Goal: Information Seeking & Learning: Learn about a topic

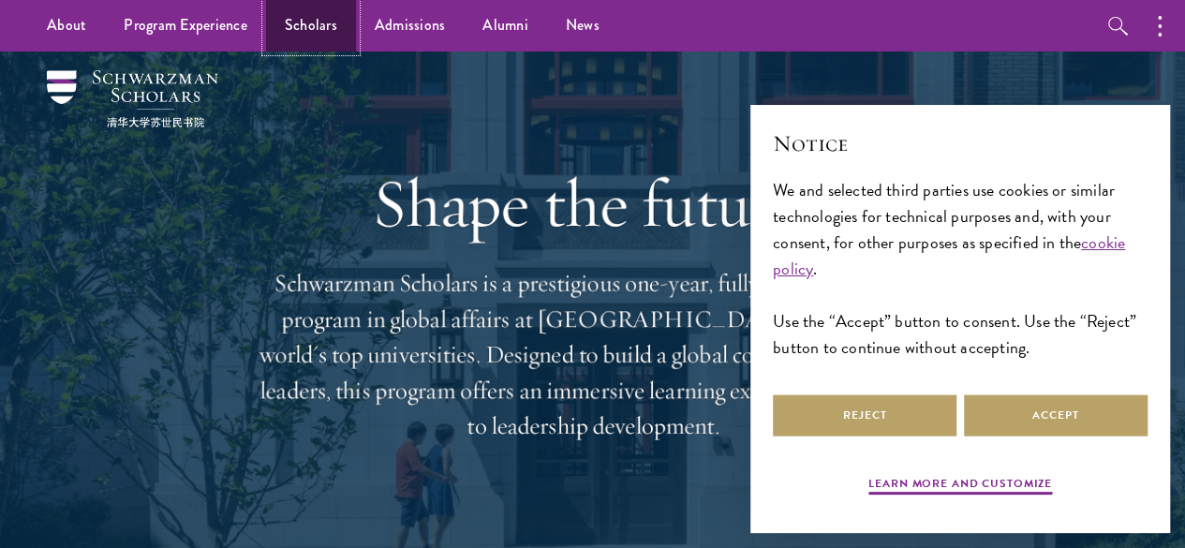
click at [304, 27] on link "Scholars" at bounding box center [311, 26] width 90 height 52
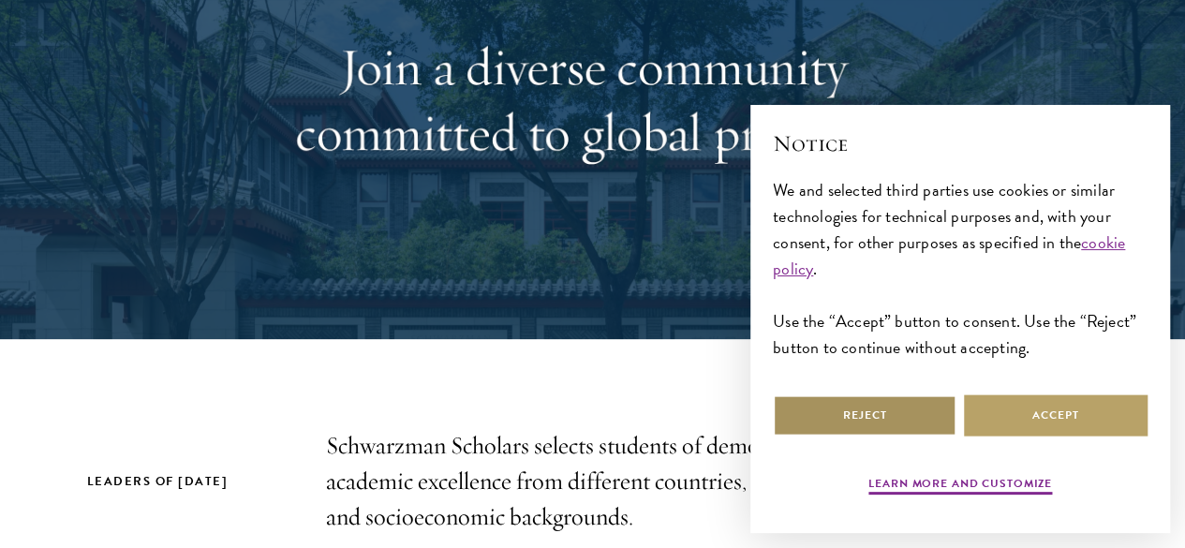
click at [933, 406] on button "Reject" at bounding box center [865, 415] width 184 height 42
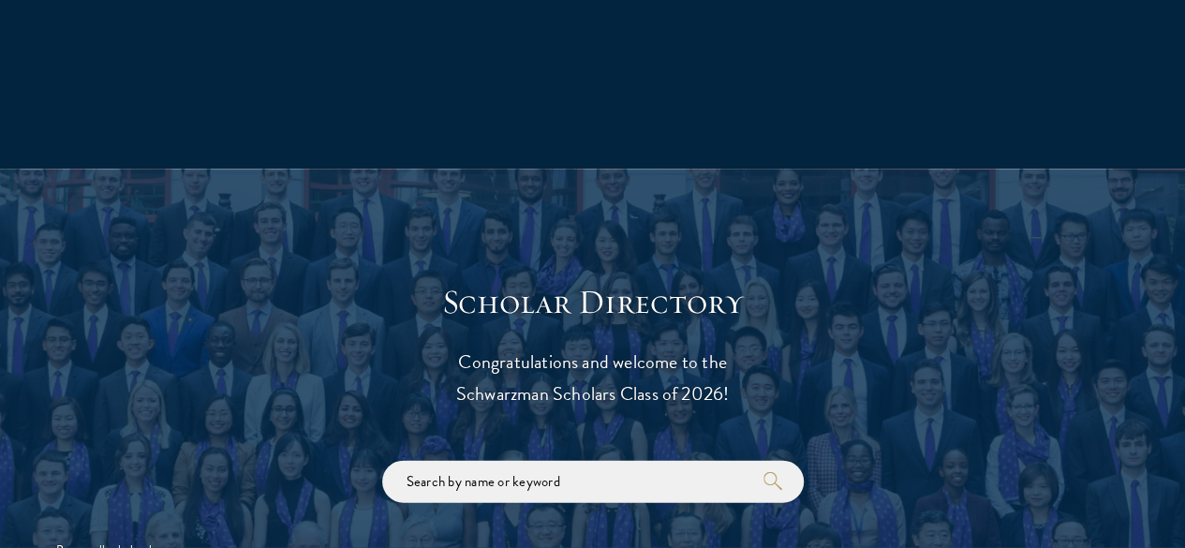
scroll to position [1919, 0]
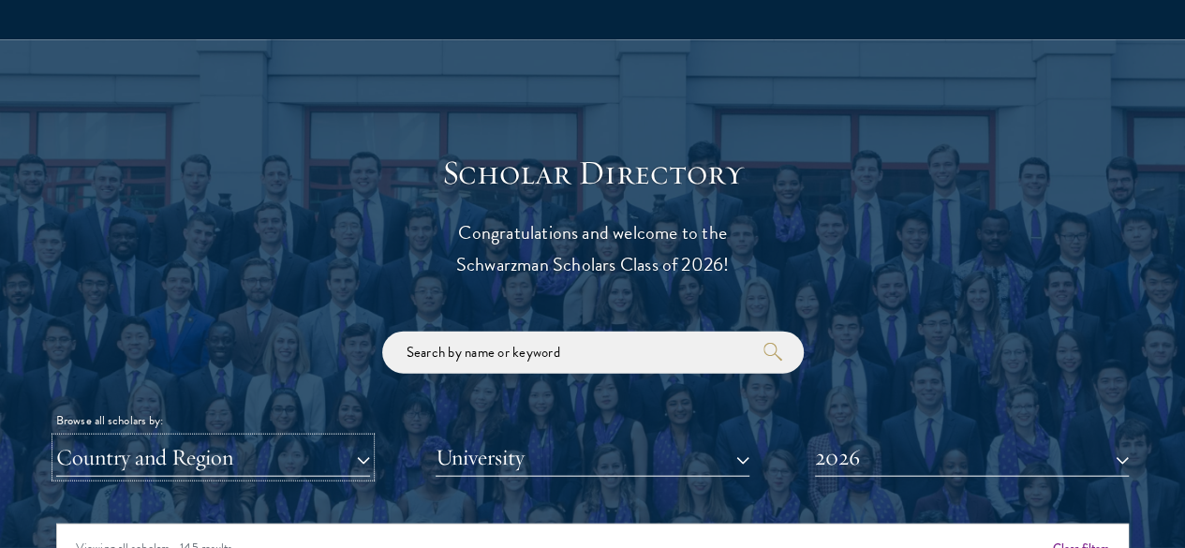
click at [361, 438] on button "Country and Region" at bounding box center [213, 457] width 314 height 38
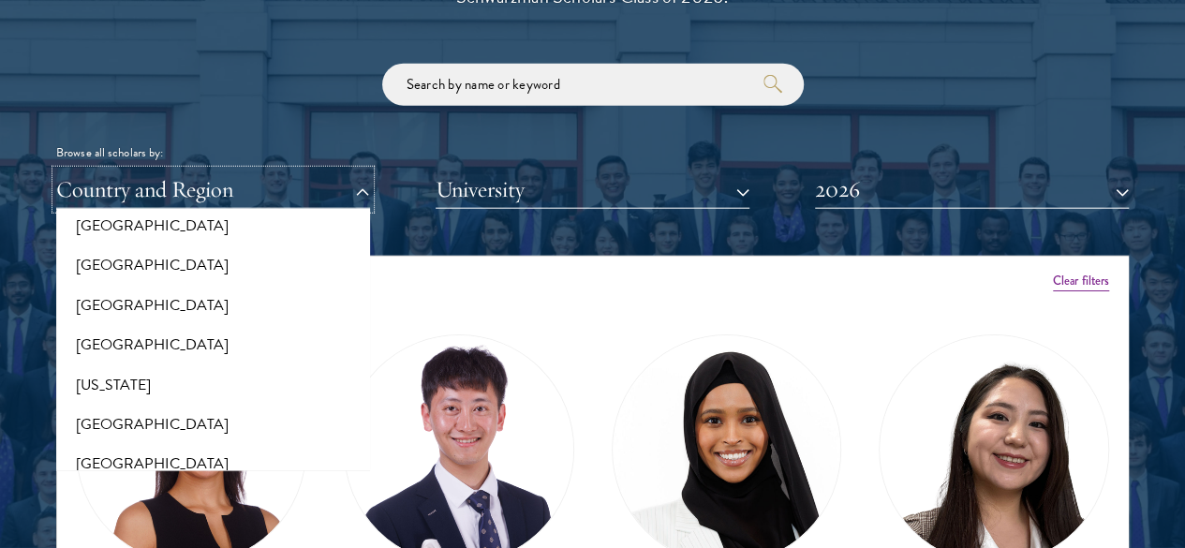
scroll to position [954, 0]
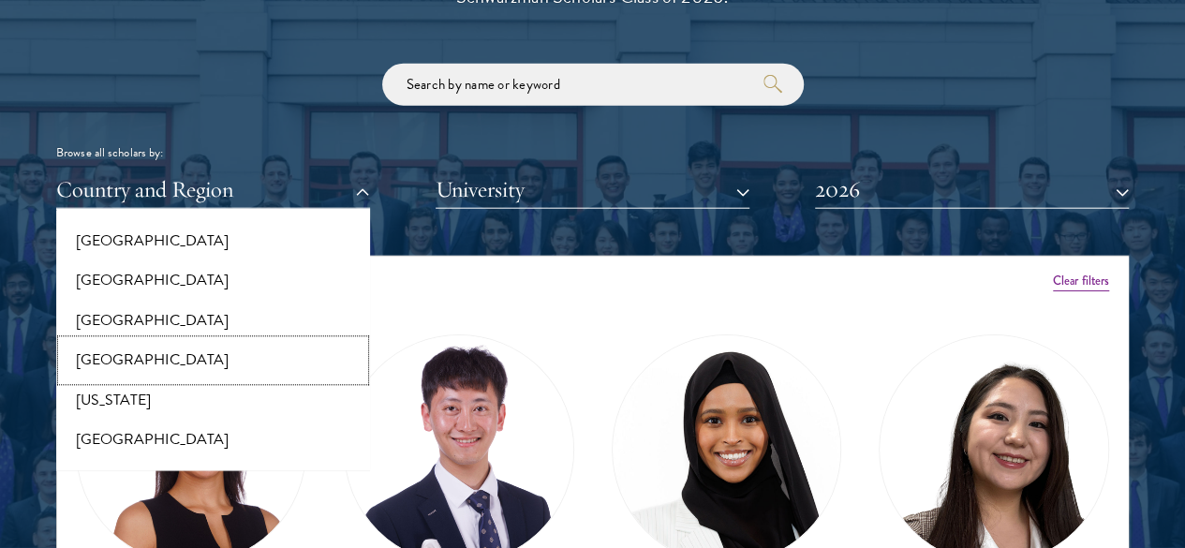
click at [193, 341] on button "[GEOGRAPHIC_DATA]" at bounding box center [213, 360] width 302 height 39
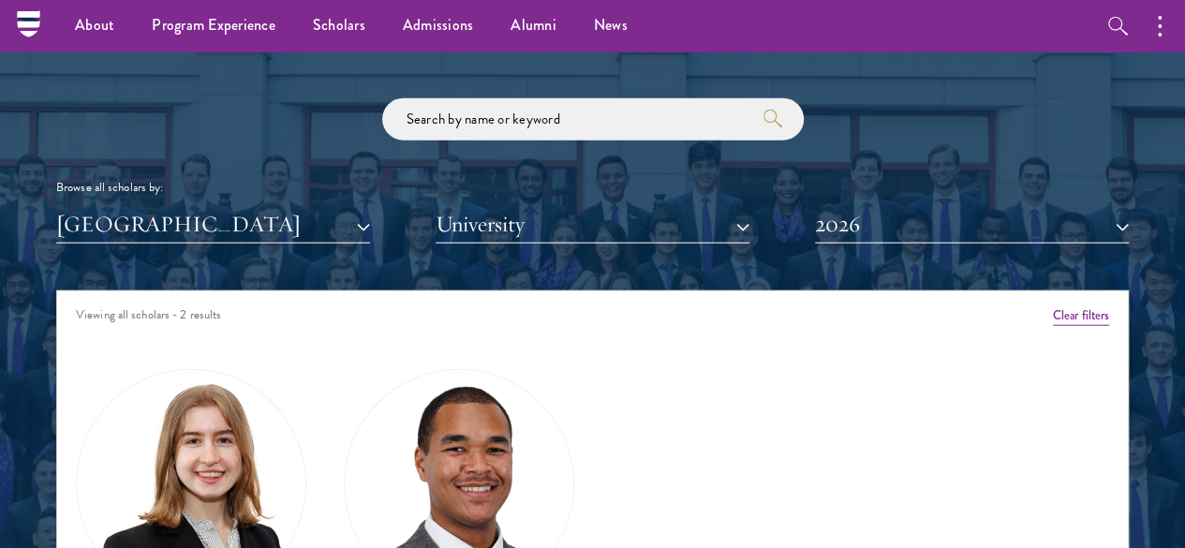
scroll to position [2154, 0]
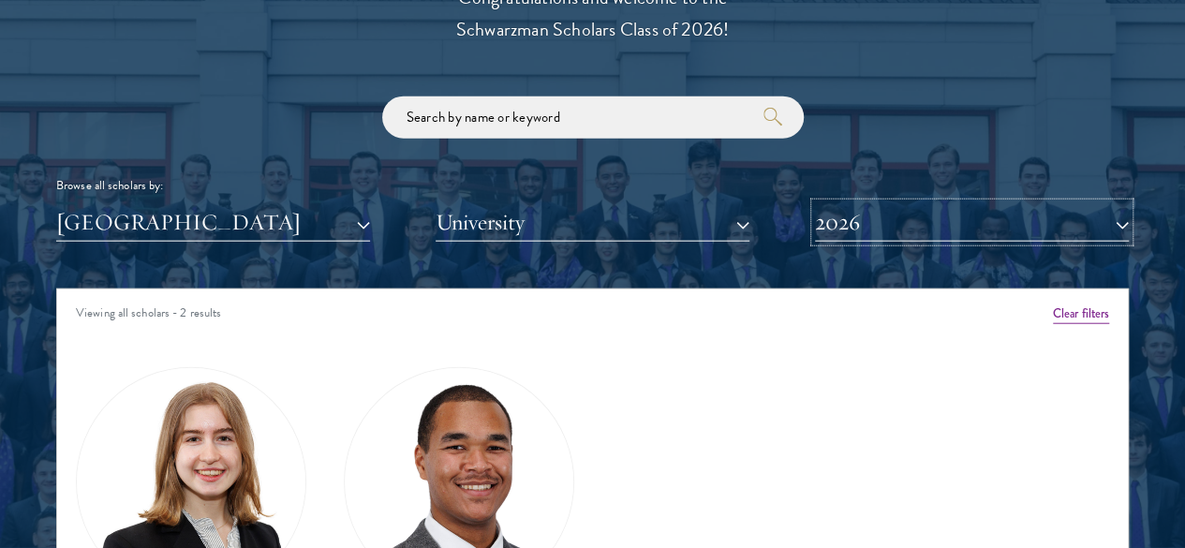
click at [866, 203] on button "2026" at bounding box center [972, 222] width 314 height 38
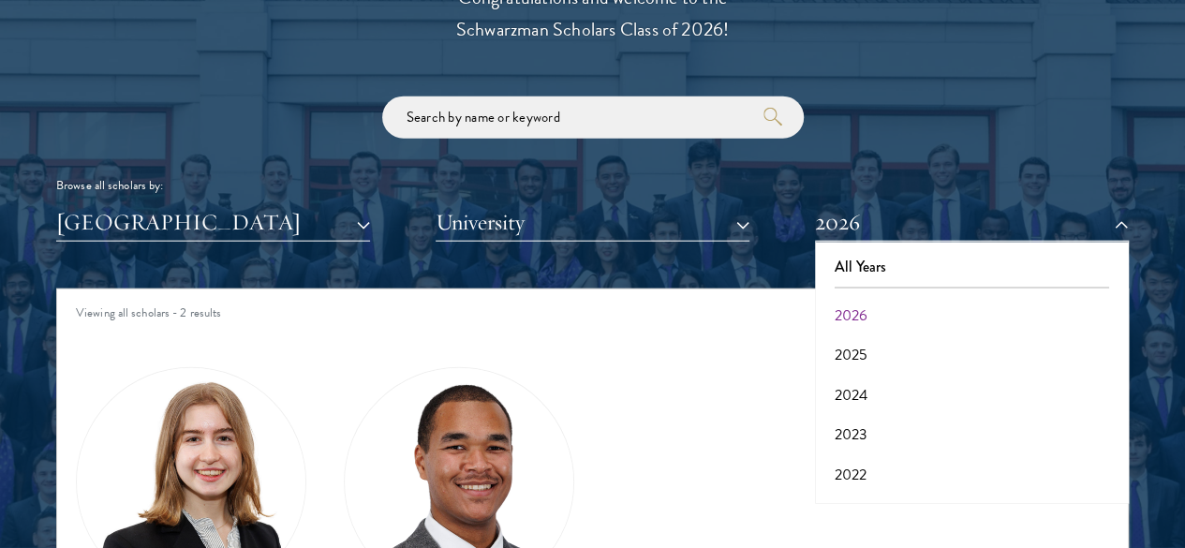
click at [710, 344] on div "Amber Class of [DATE] - [DATE] [GEOGRAPHIC_DATA] - [GEOGRAPHIC_DATA] View Bio C…" at bounding box center [592, 556] width 1070 height 429
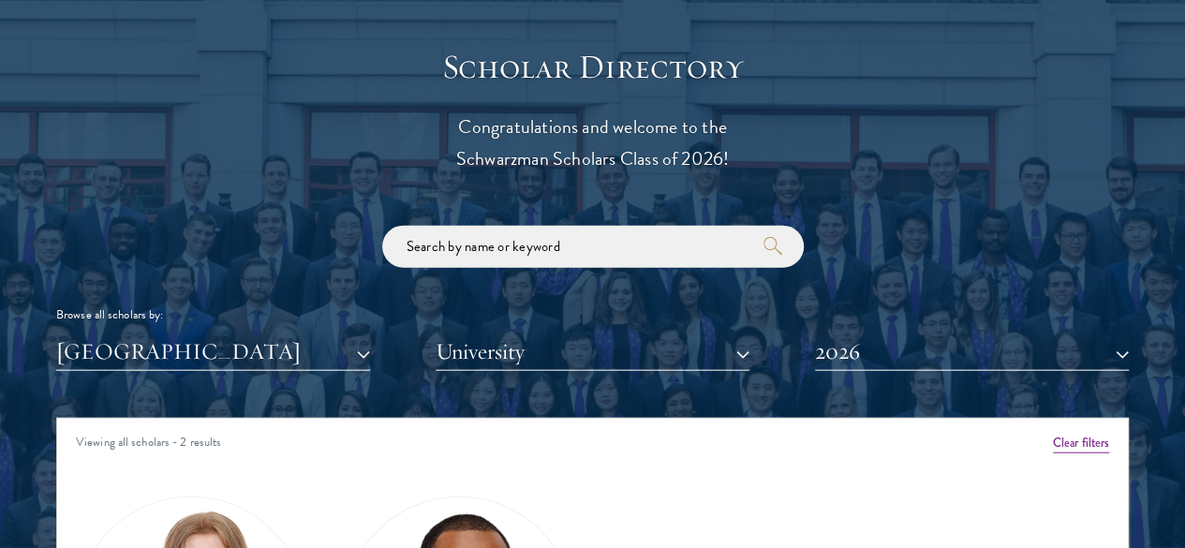
scroll to position [2099, 0]
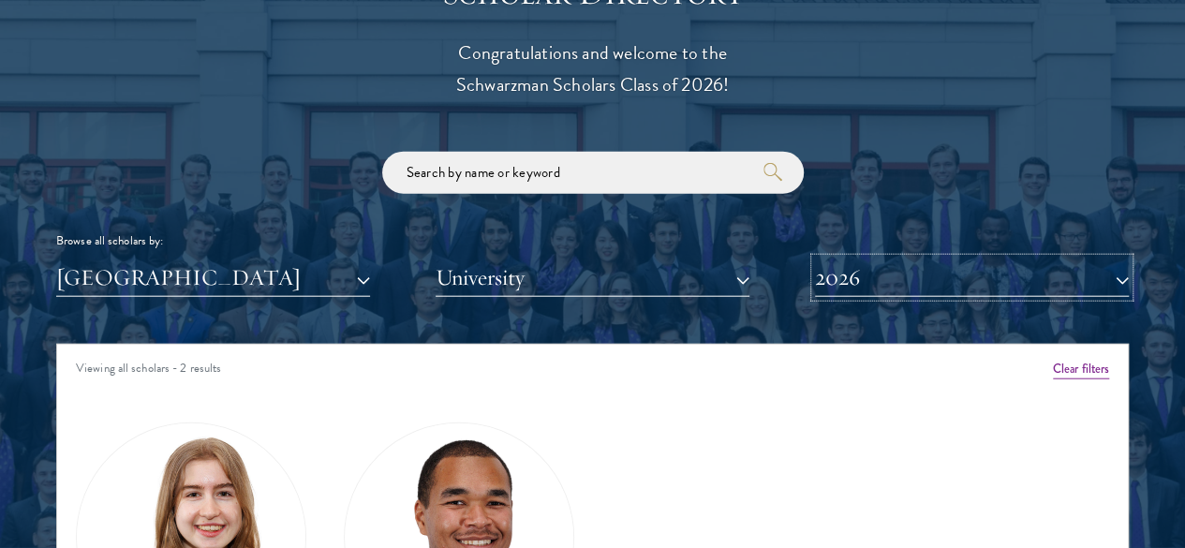
click at [829, 258] on button "2026" at bounding box center [972, 277] width 314 height 38
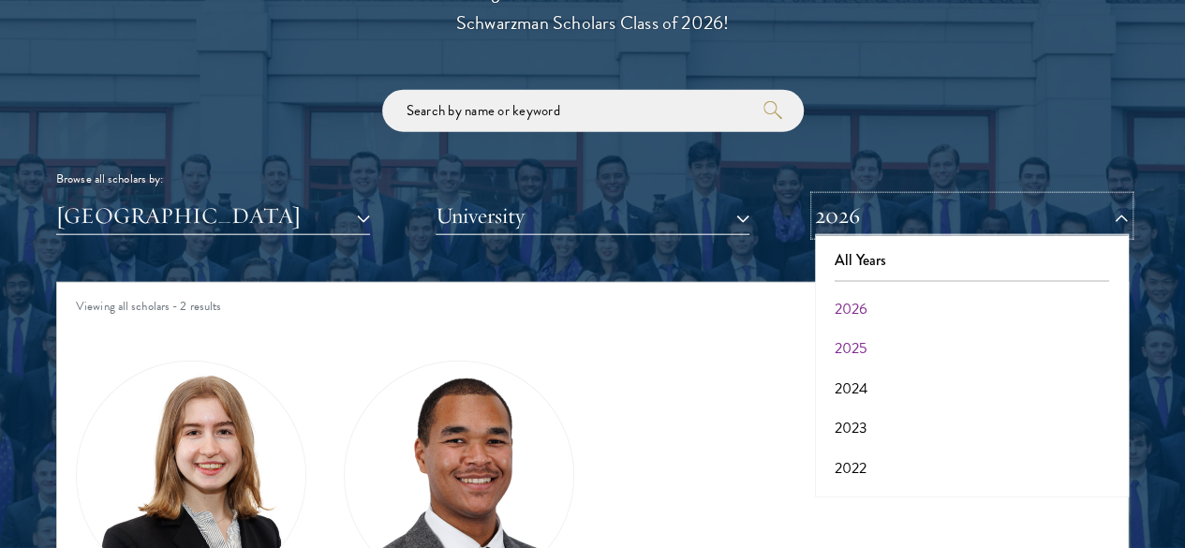
scroll to position [2, 0]
click at [849, 327] on button "2025" at bounding box center [971, 346] width 302 height 39
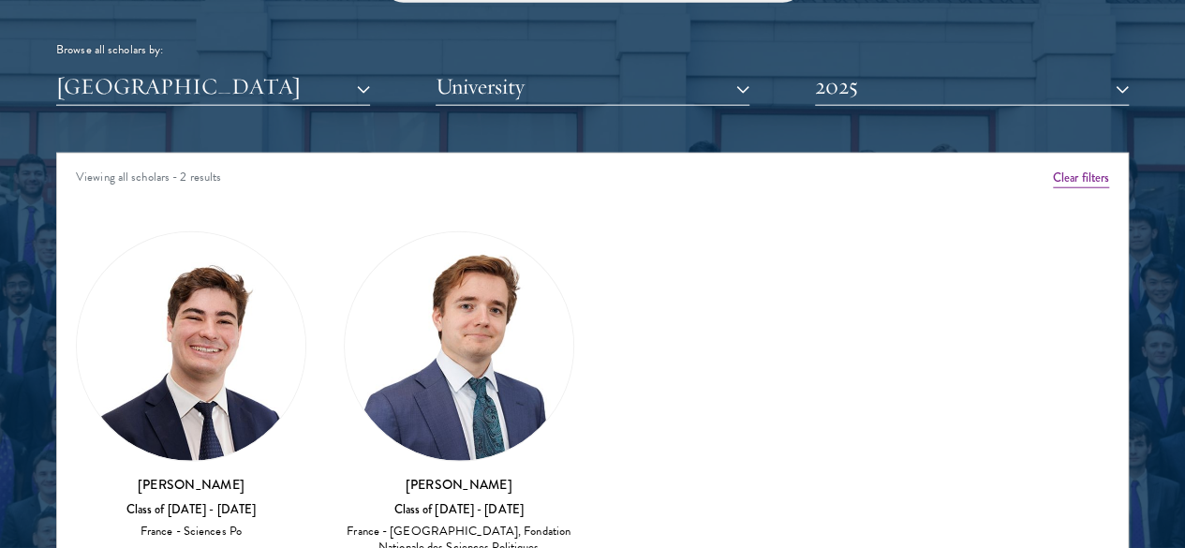
scroll to position [2291, 0]
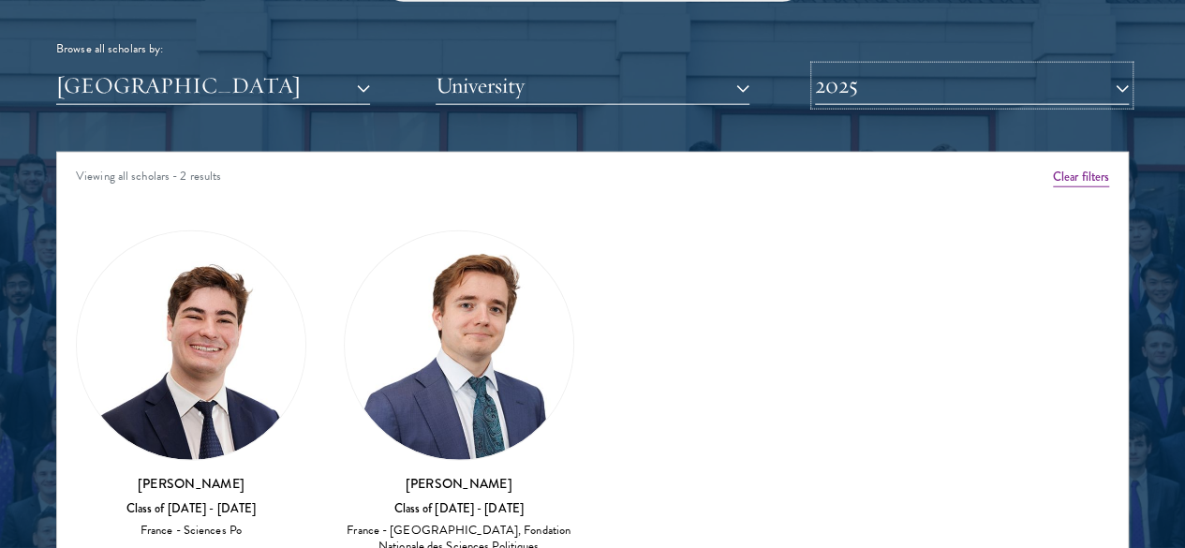
click at [899, 68] on button "2025" at bounding box center [972, 85] width 314 height 38
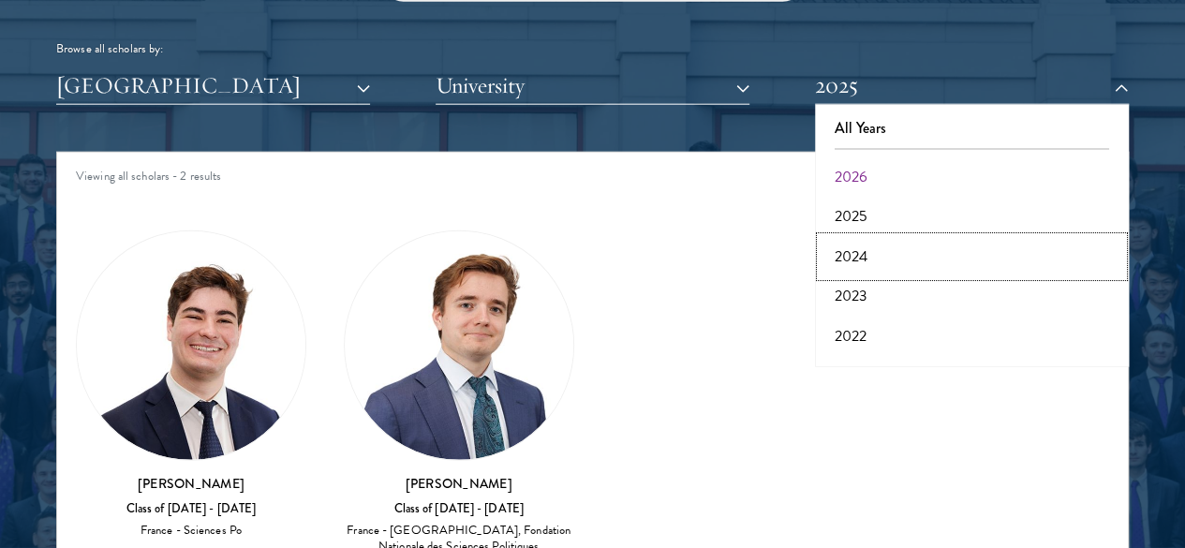
click at [856, 237] on button "2024" at bounding box center [971, 256] width 302 height 39
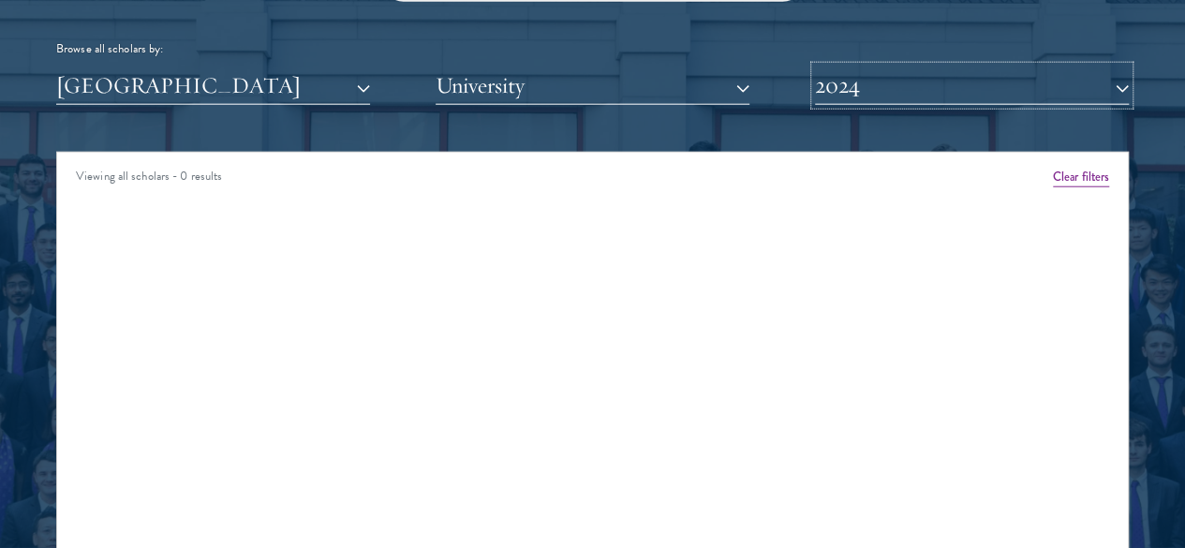
click at [949, 66] on button "2024" at bounding box center [972, 85] width 314 height 38
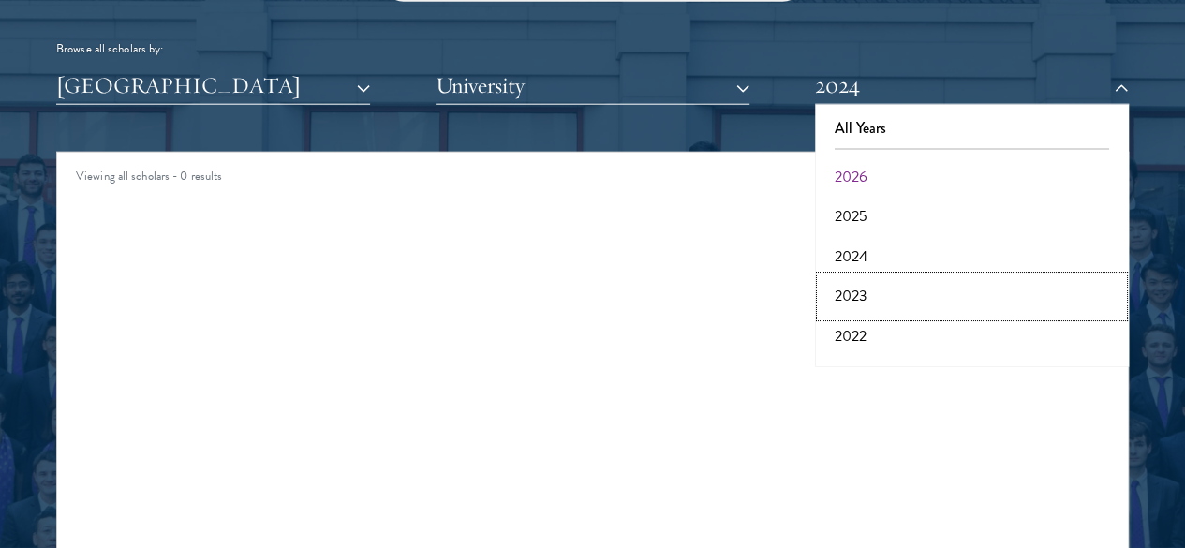
click at [860, 276] on button "2023" at bounding box center [971, 295] width 302 height 39
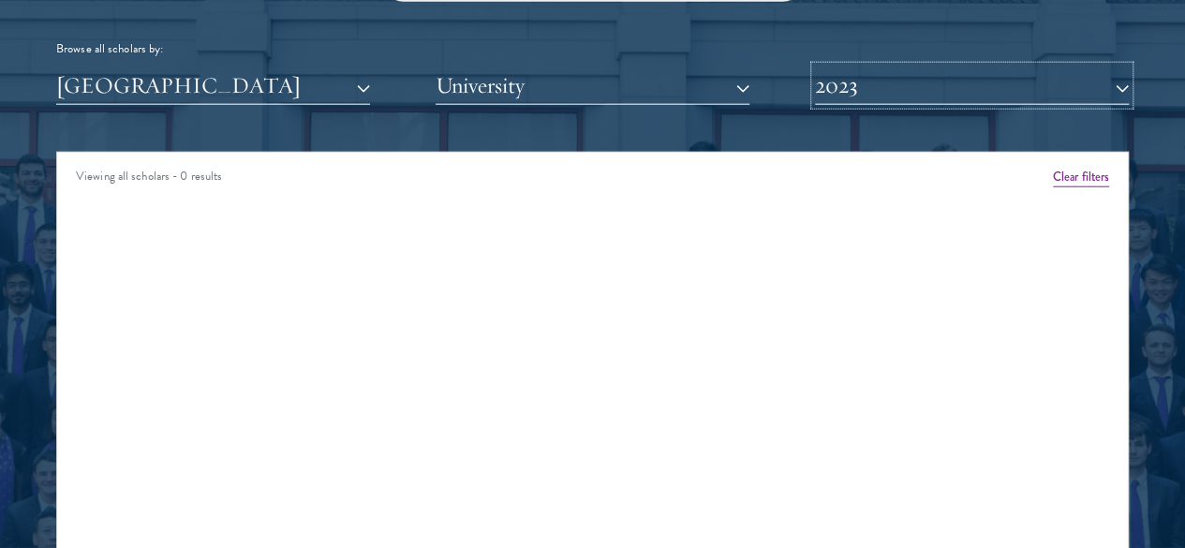
click at [908, 66] on button "2023" at bounding box center [972, 85] width 314 height 38
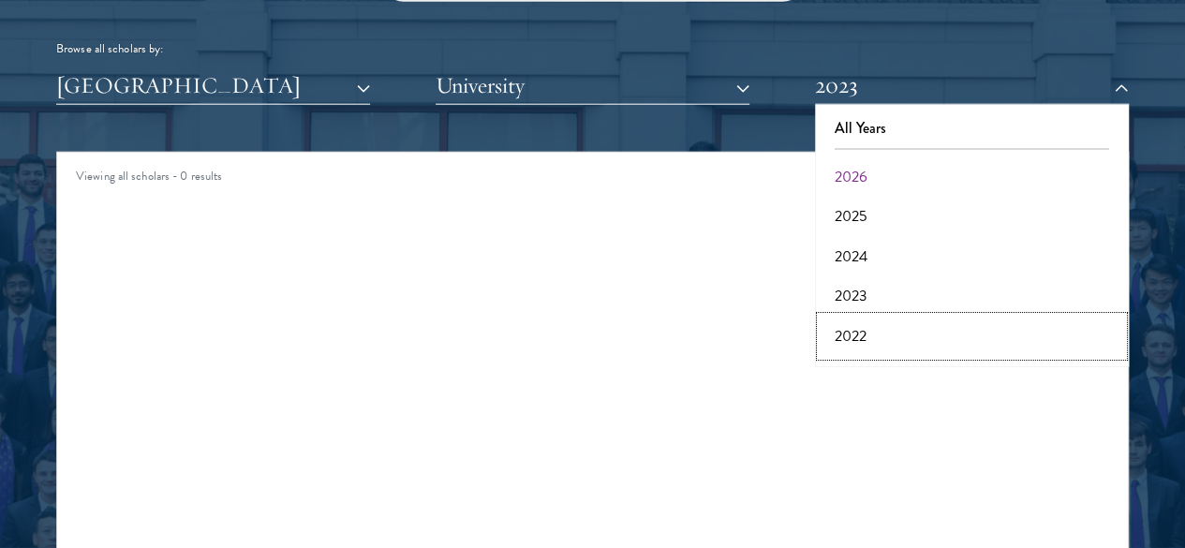
click at [847, 317] on button "2022" at bounding box center [971, 336] width 302 height 39
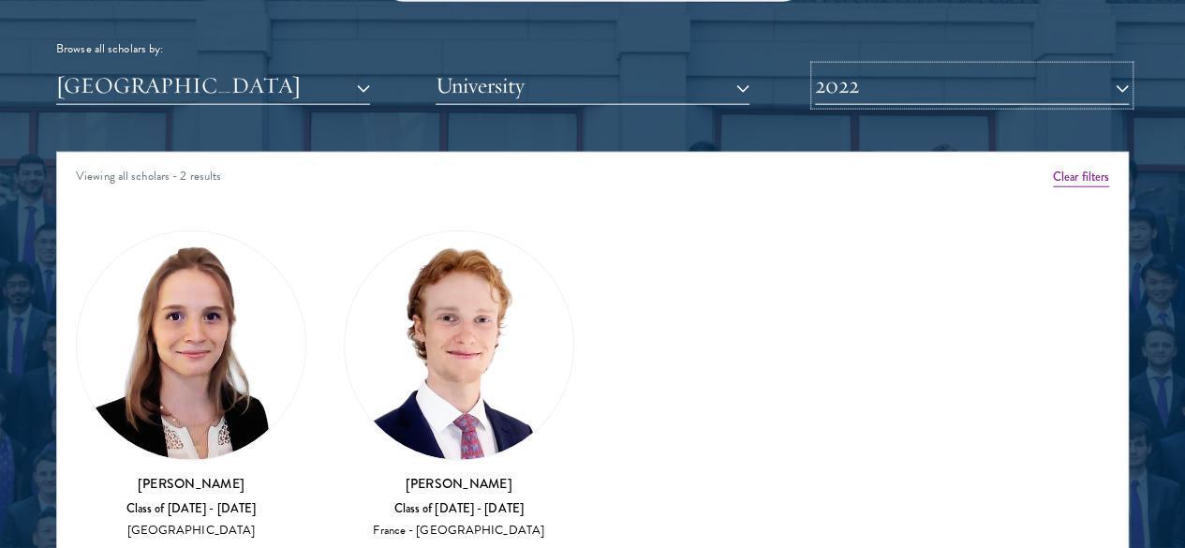
click at [862, 66] on button "2022" at bounding box center [972, 85] width 314 height 38
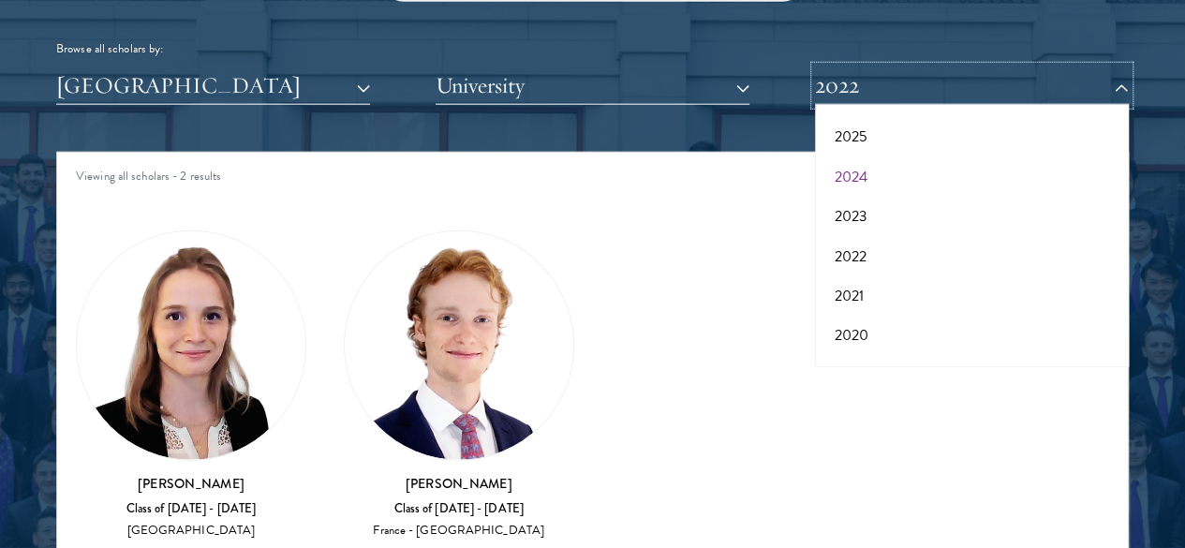
scroll to position [121, 0]
click at [854, 237] on button "2021" at bounding box center [971, 256] width 302 height 39
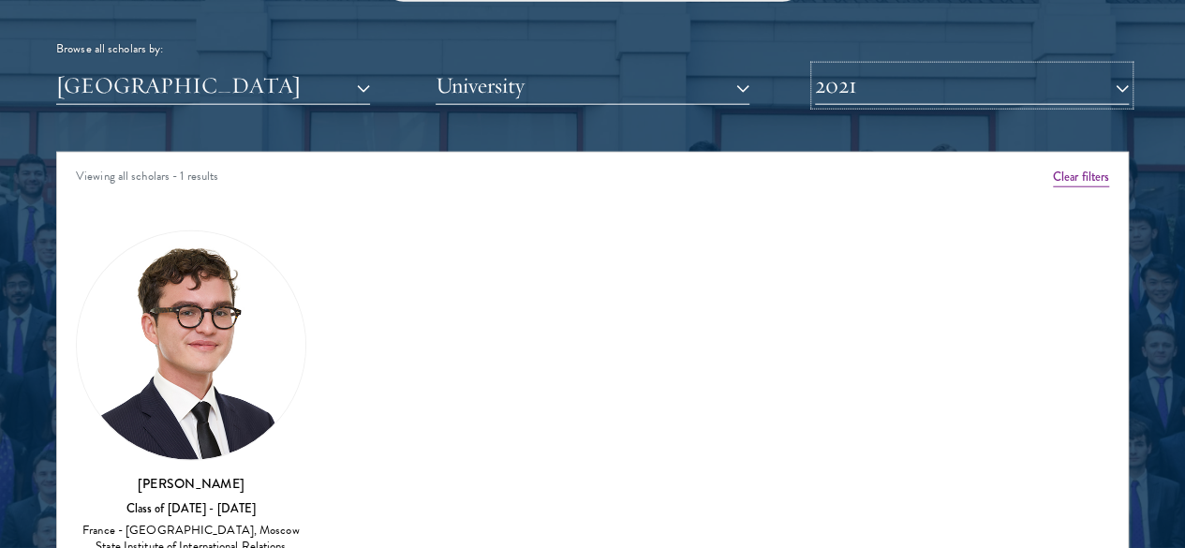
click at [881, 66] on button "2021" at bounding box center [972, 85] width 314 height 38
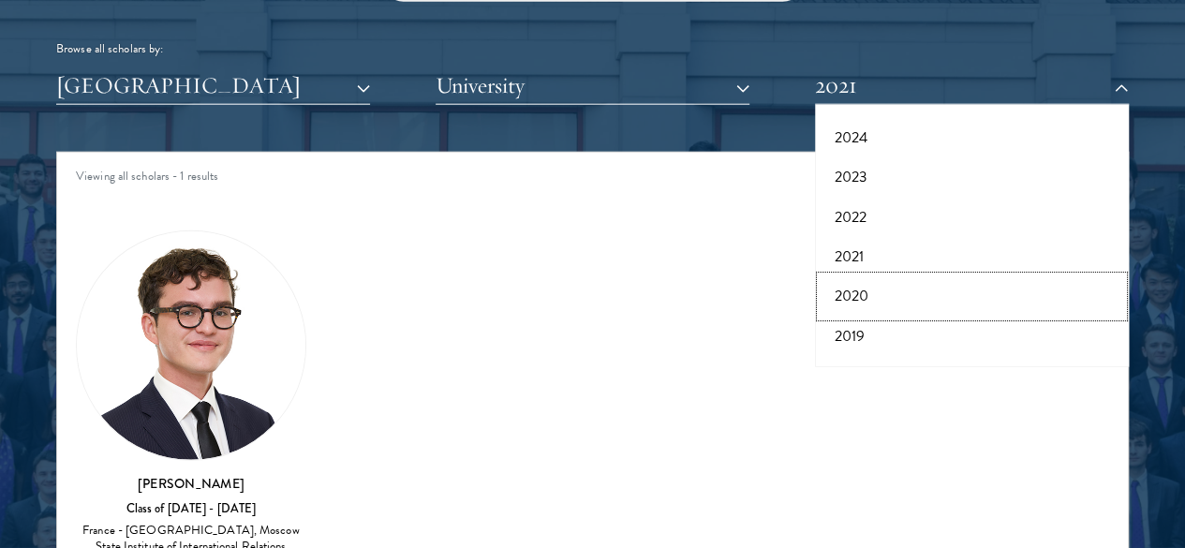
click at [856, 276] on button "2020" at bounding box center [971, 295] width 302 height 39
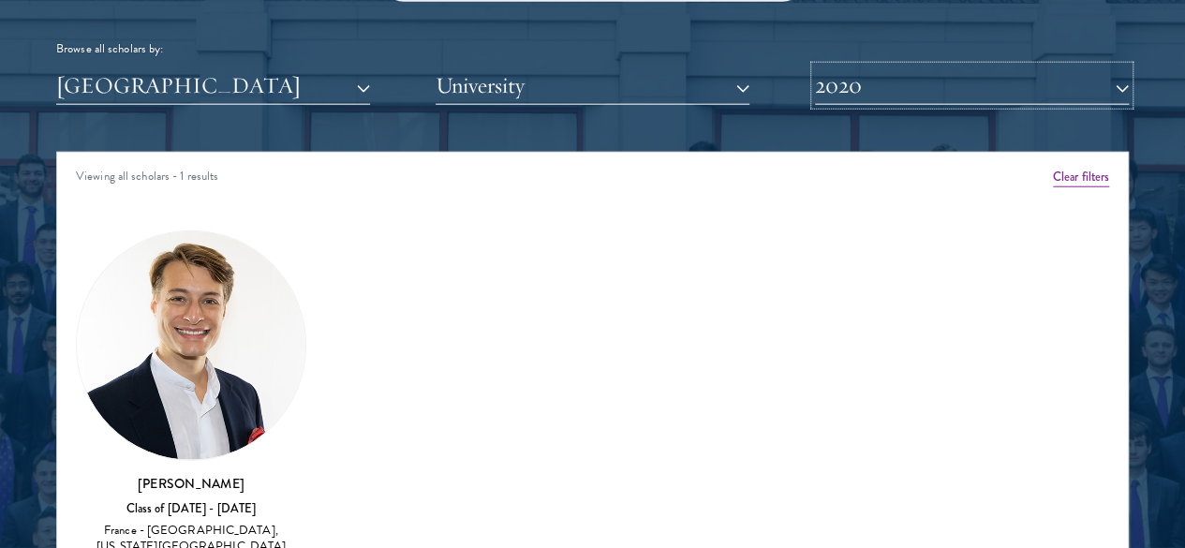
click at [848, 66] on button "2020" at bounding box center [972, 85] width 314 height 38
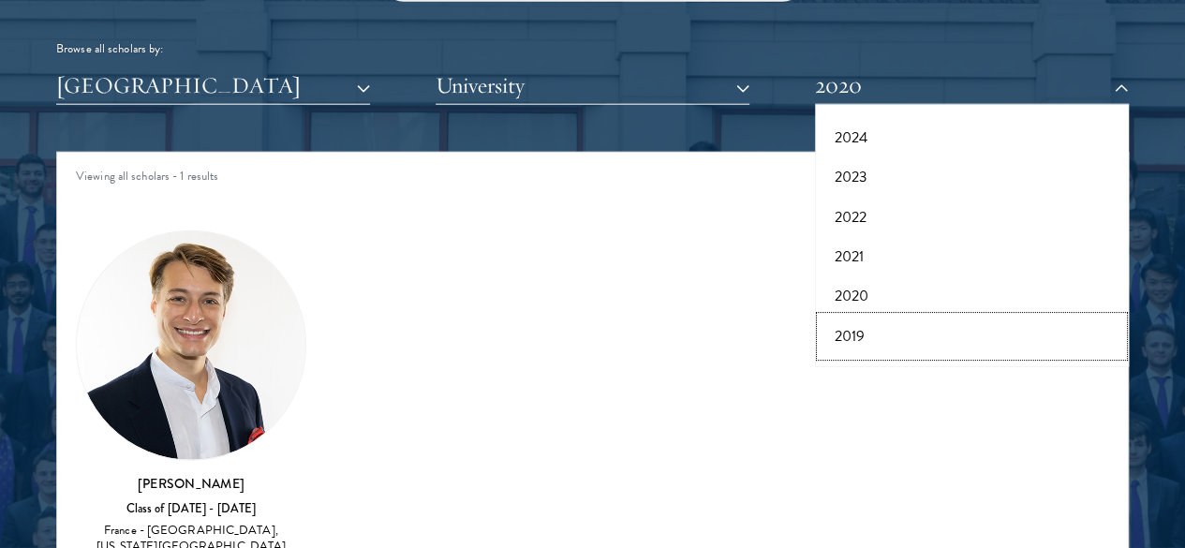
click at [832, 317] on button "2019" at bounding box center [971, 336] width 302 height 39
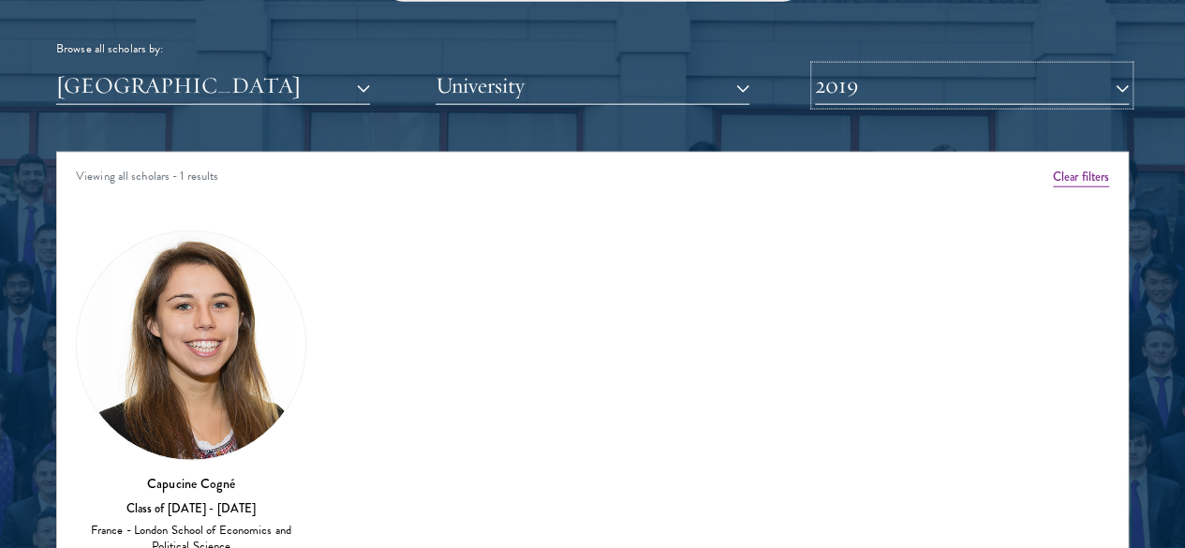
click at [880, 66] on button "2019" at bounding box center [972, 85] width 314 height 38
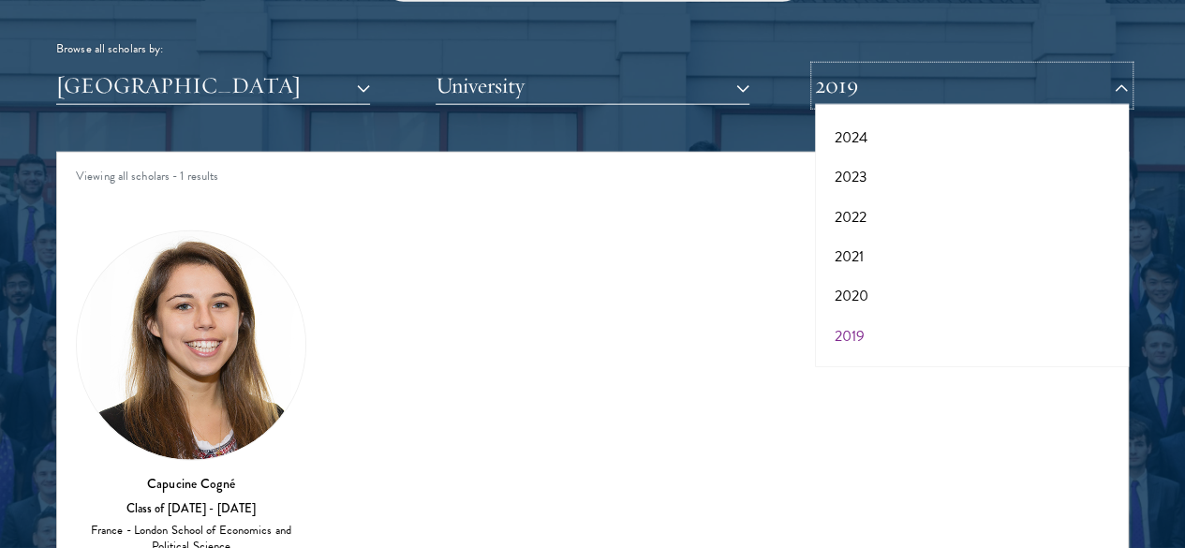
scroll to position [193, 0]
click at [848, 284] on button "2018" at bounding box center [971, 303] width 302 height 39
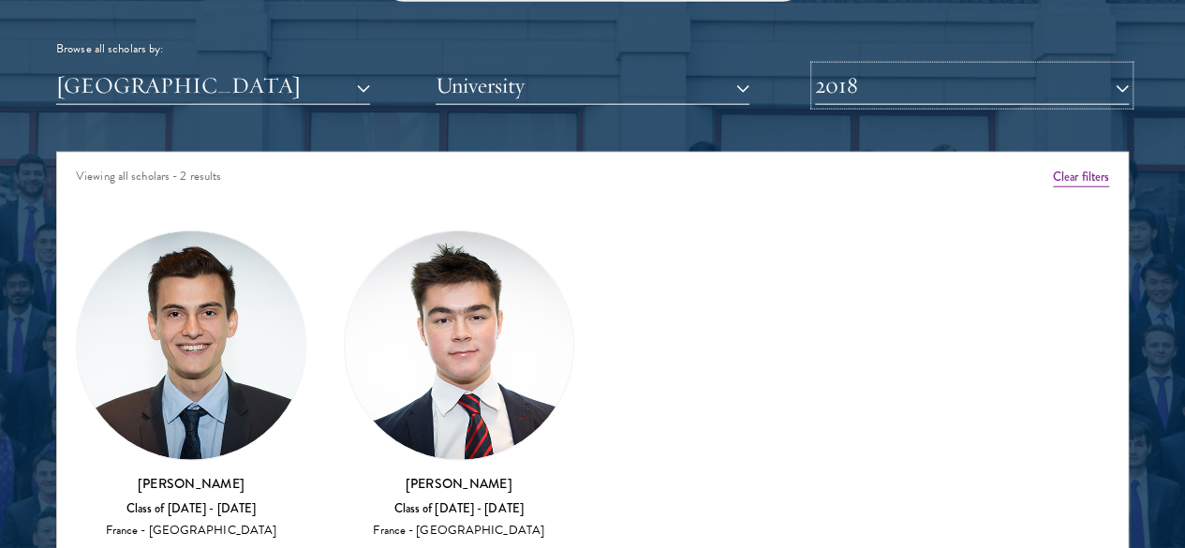
click at [884, 66] on button "2018" at bounding box center [972, 85] width 314 height 38
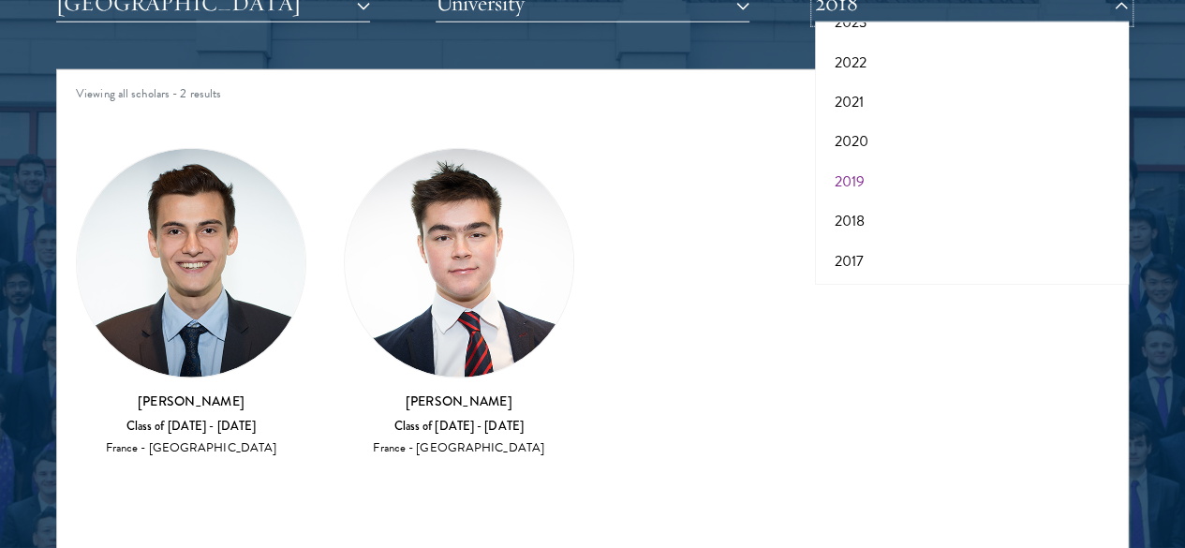
scroll to position [2375, 0]
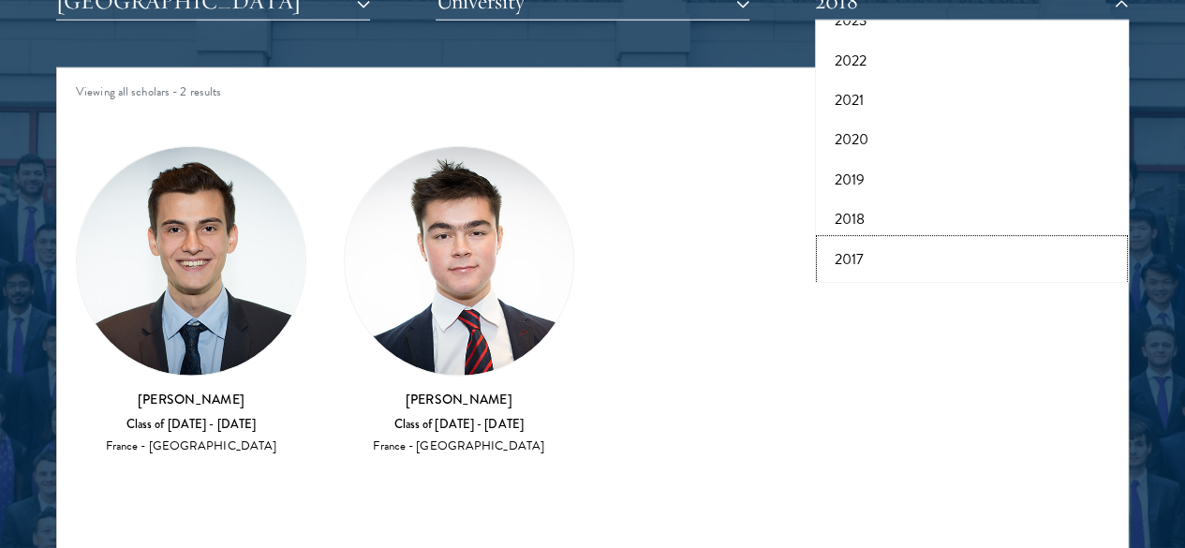
click at [869, 240] on button "2017" at bounding box center [971, 259] width 302 height 39
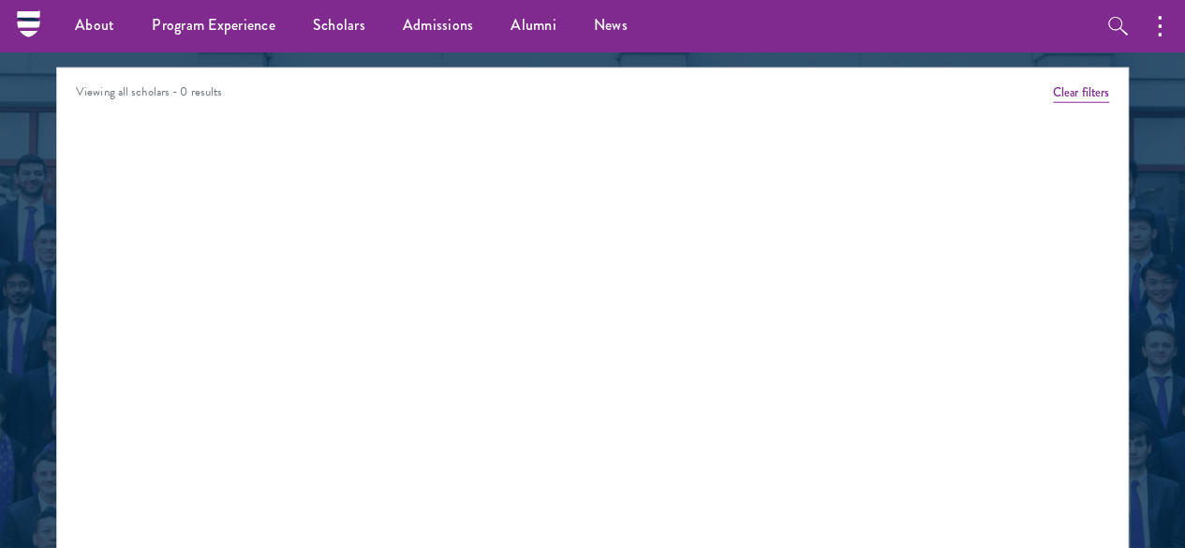
scroll to position [2284, 0]
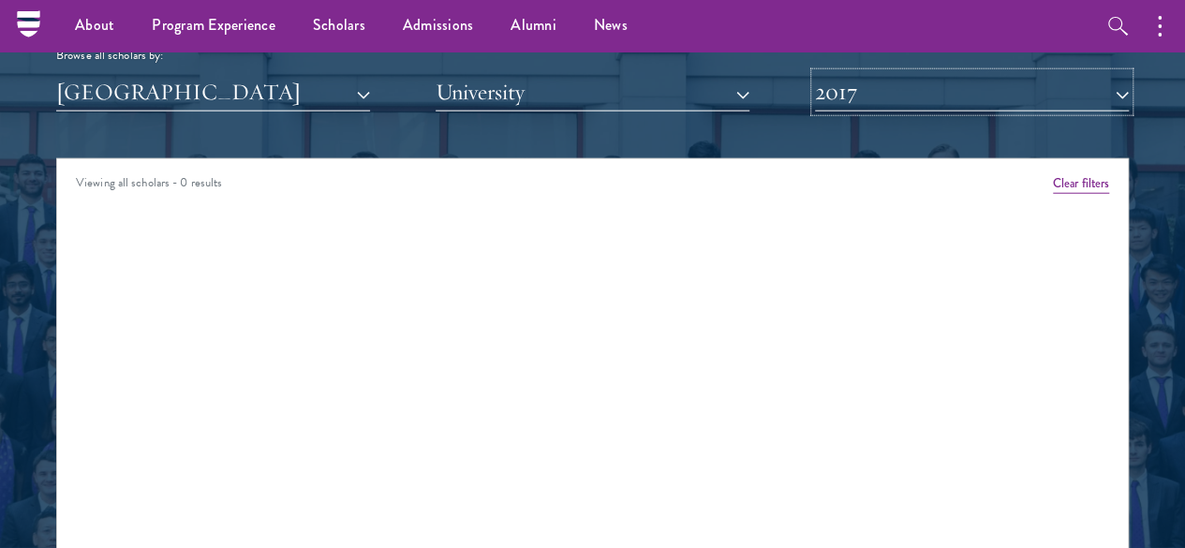
click at [867, 73] on button "2017" at bounding box center [972, 92] width 314 height 38
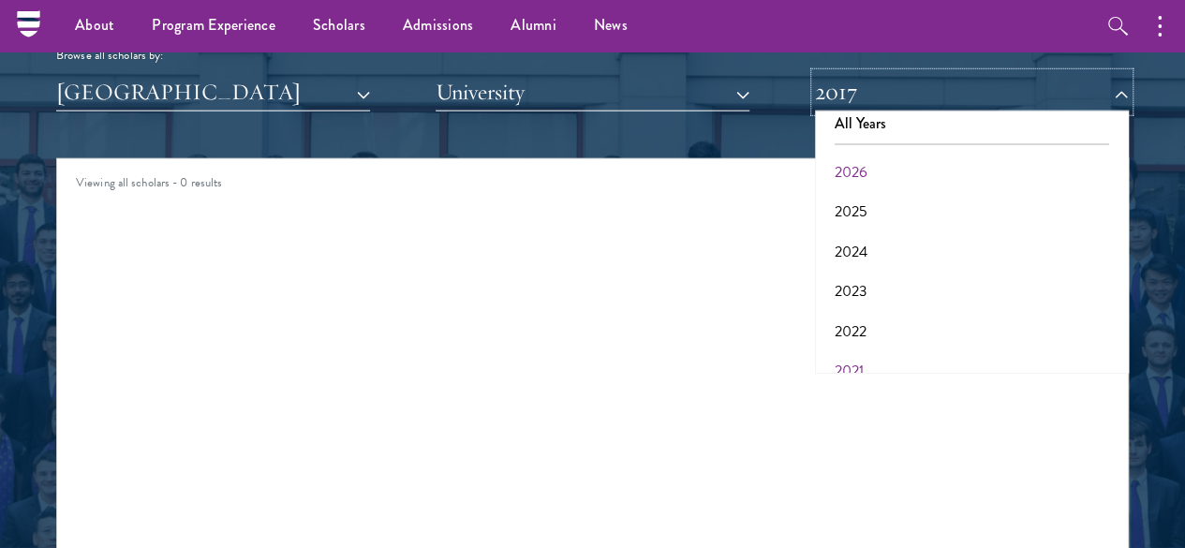
scroll to position [0, 0]
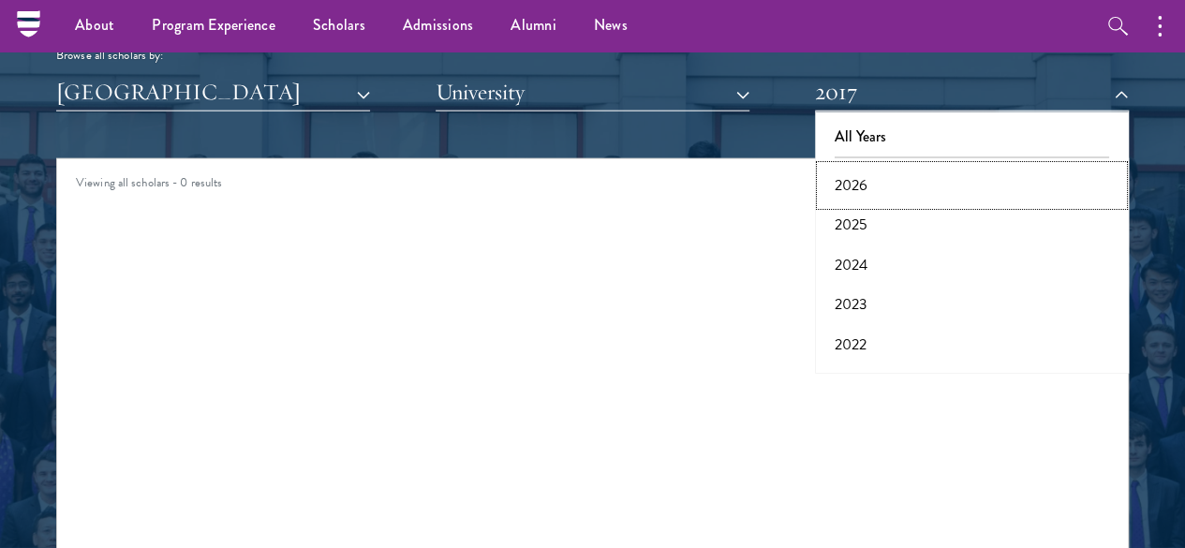
click at [858, 166] on button "2026" at bounding box center [971, 185] width 302 height 39
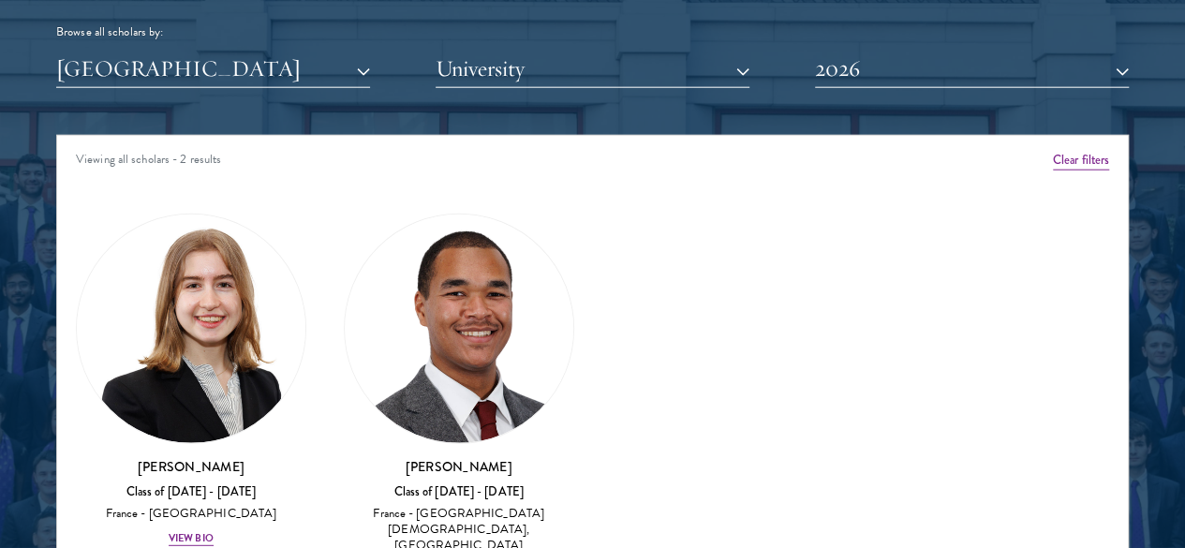
scroll to position [2311, 0]
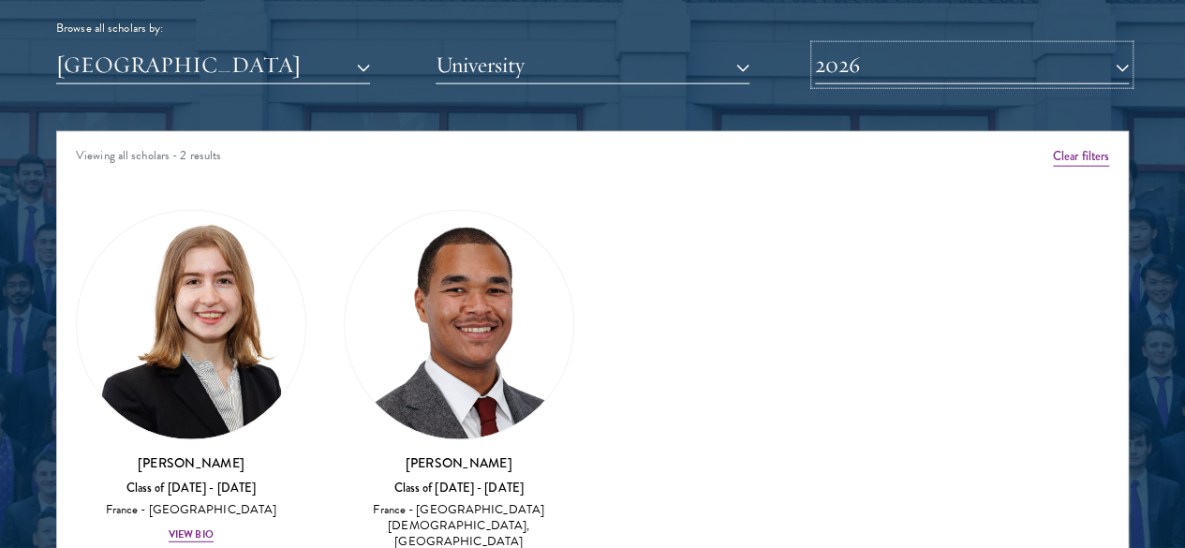
click at [938, 46] on button "2026" at bounding box center [972, 65] width 314 height 38
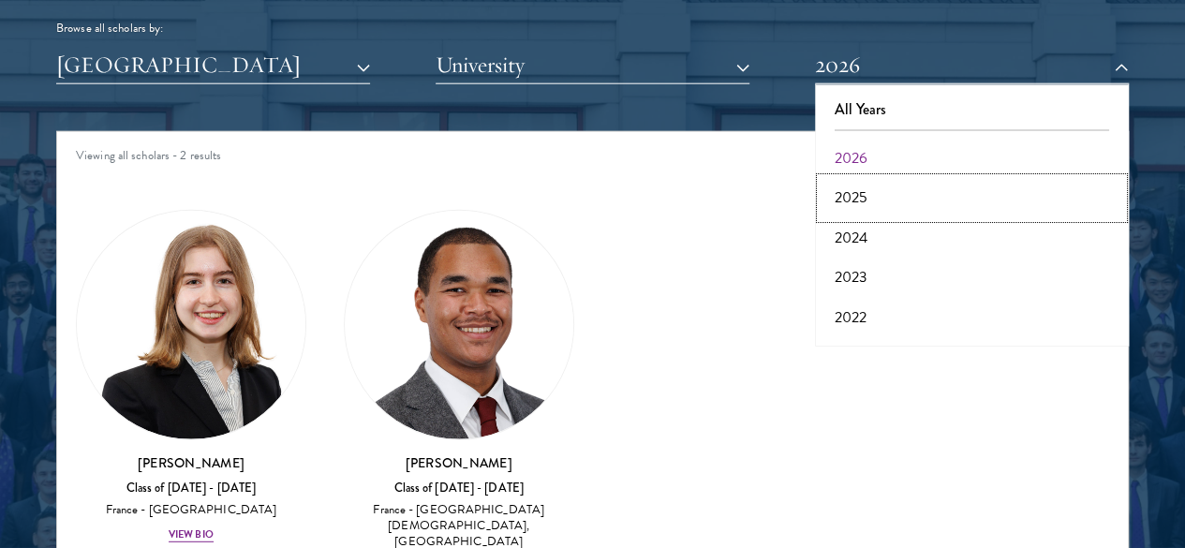
click at [839, 178] on button "2025" at bounding box center [971, 197] width 302 height 39
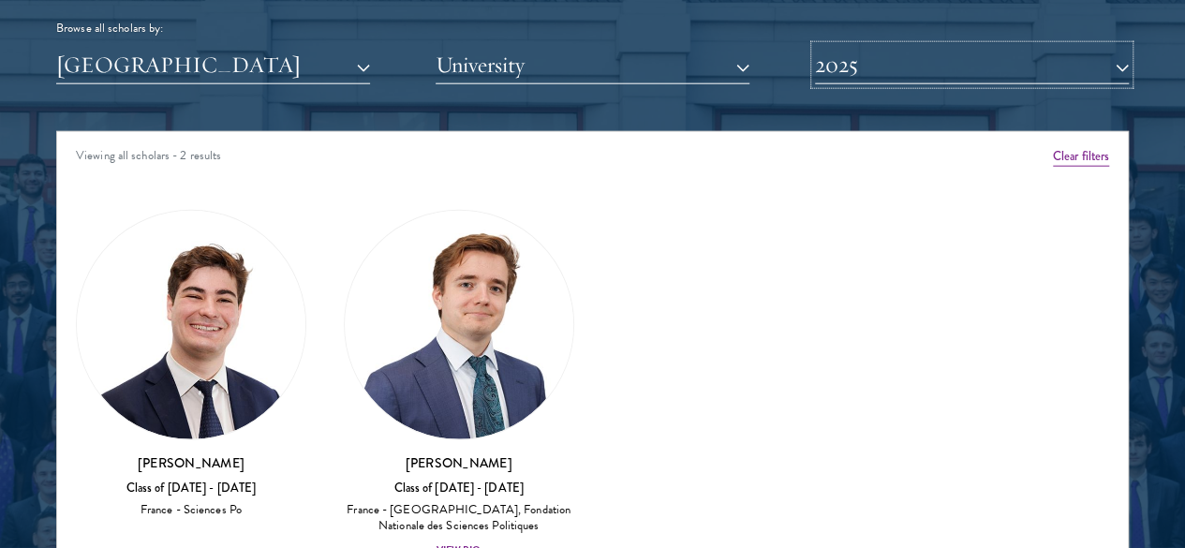
click at [914, 46] on button "2025" at bounding box center [972, 65] width 314 height 38
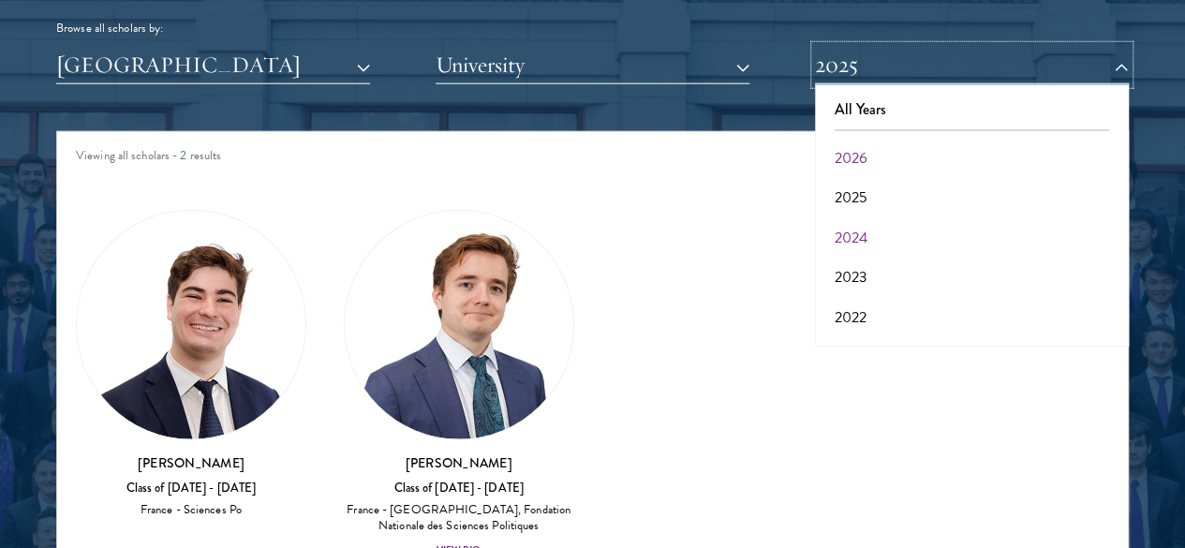
scroll to position [193, 0]
click at [848, 263] on button "2018" at bounding box center [971, 282] width 302 height 39
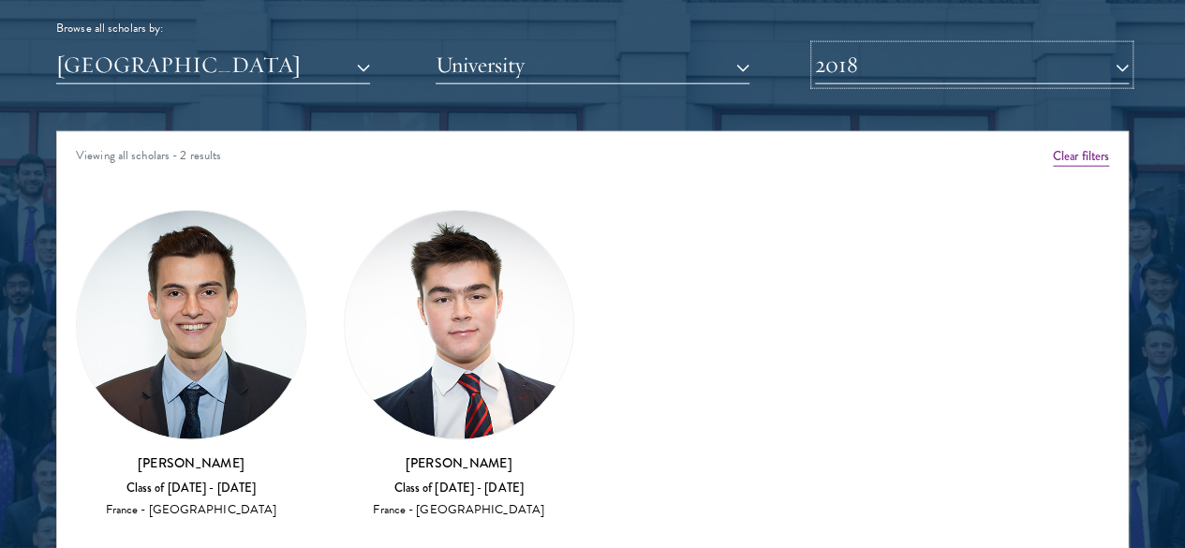
click at [866, 46] on button "2018" at bounding box center [972, 65] width 314 height 38
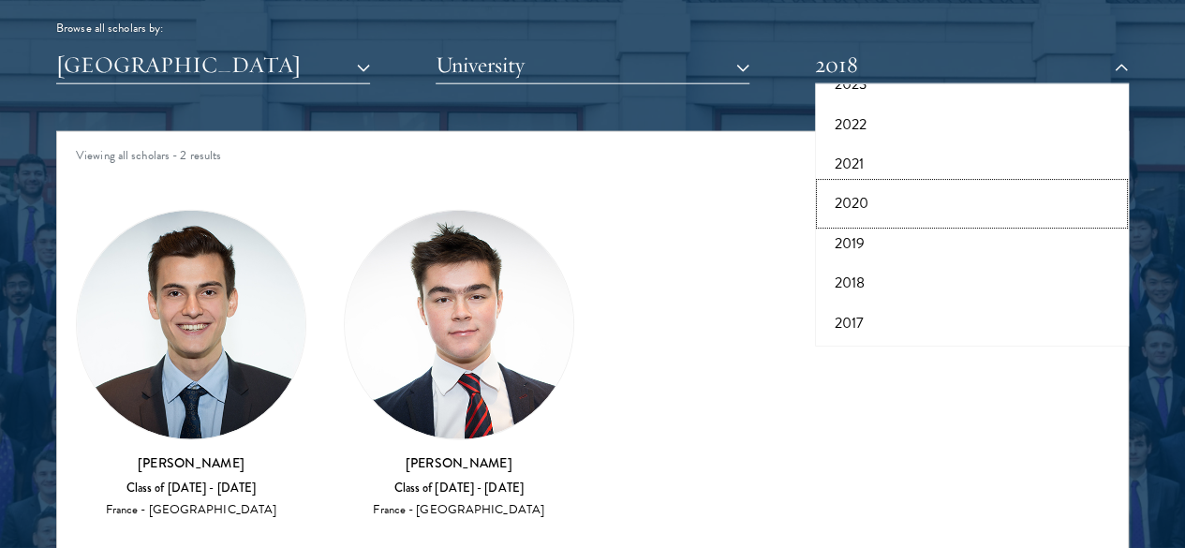
click at [854, 184] on button "2020" at bounding box center [971, 203] width 302 height 39
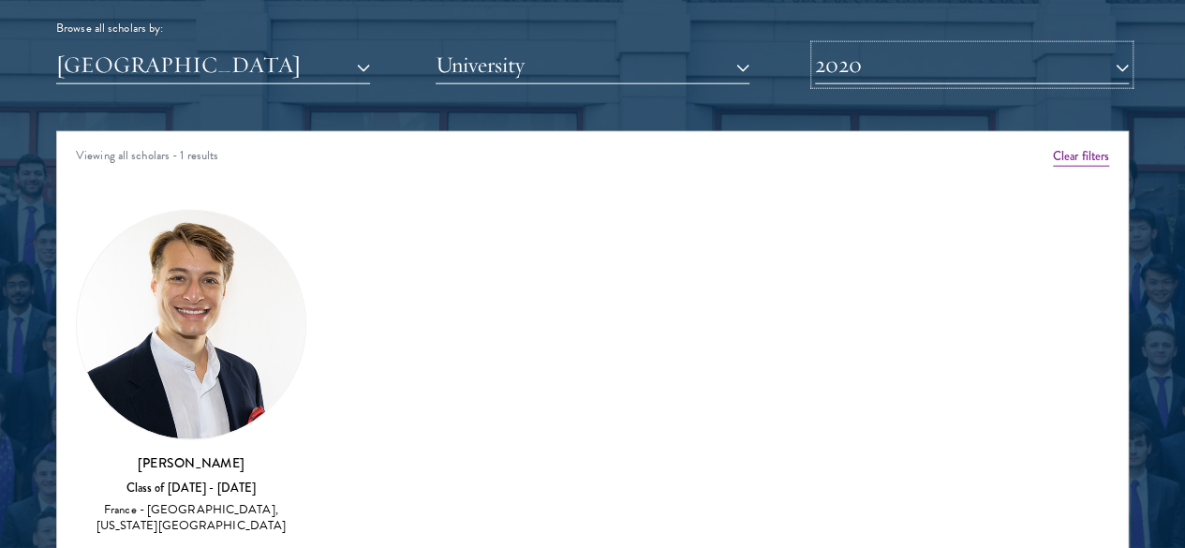
click at [895, 46] on button "2020" at bounding box center [972, 65] width 314 height 38
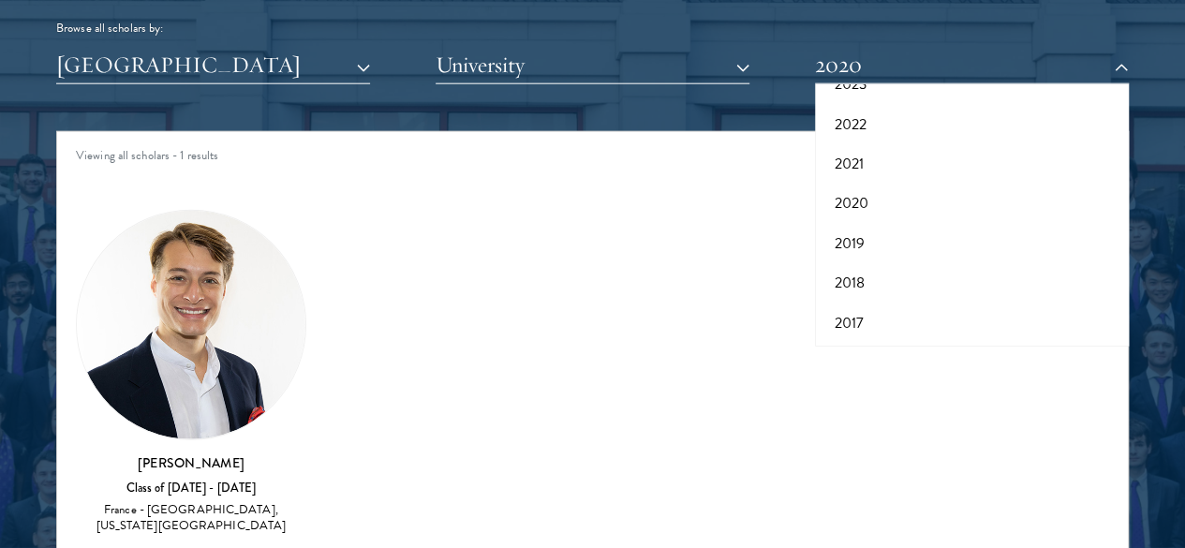
click at [365, 454] on div "Amber Class of [DATE] - [DATE] [GEOGRAPHIC_DATA] - [GEOGRAPHIC_DATA] View Bio C…" at bounding box center [592, 378] width 1070 height 389
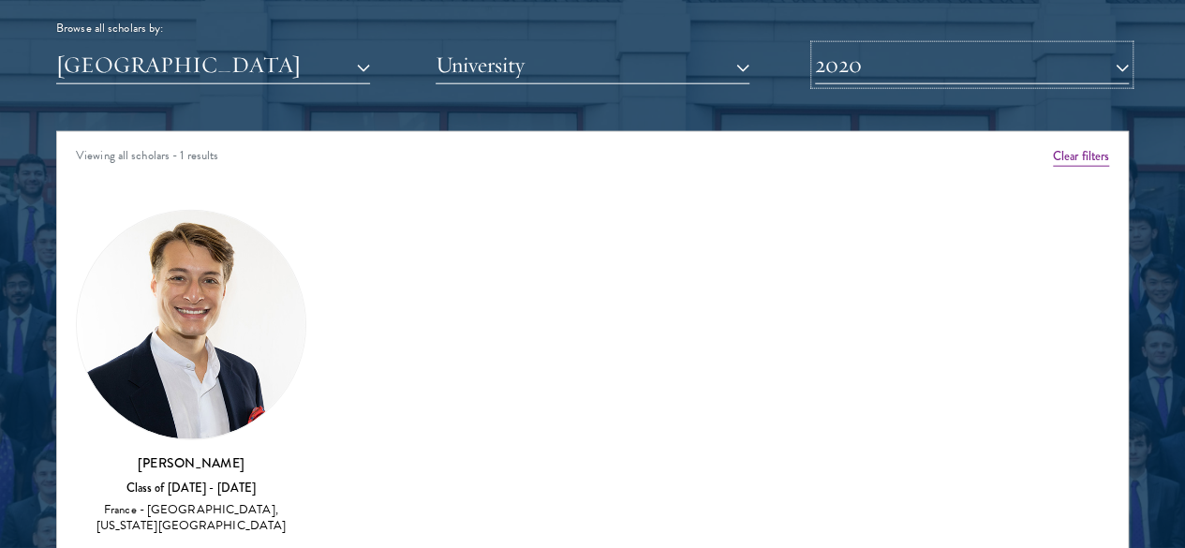
click at [1008, 46] on button "2020" at bounding box center [972, 65] width 314 height 38
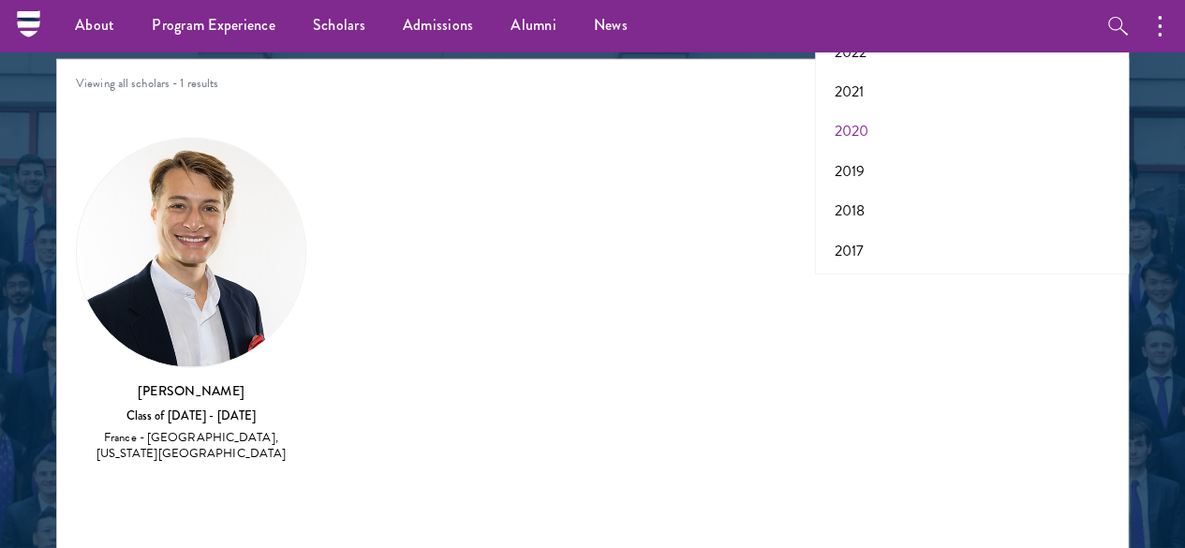
scroll to position [2360, 0]
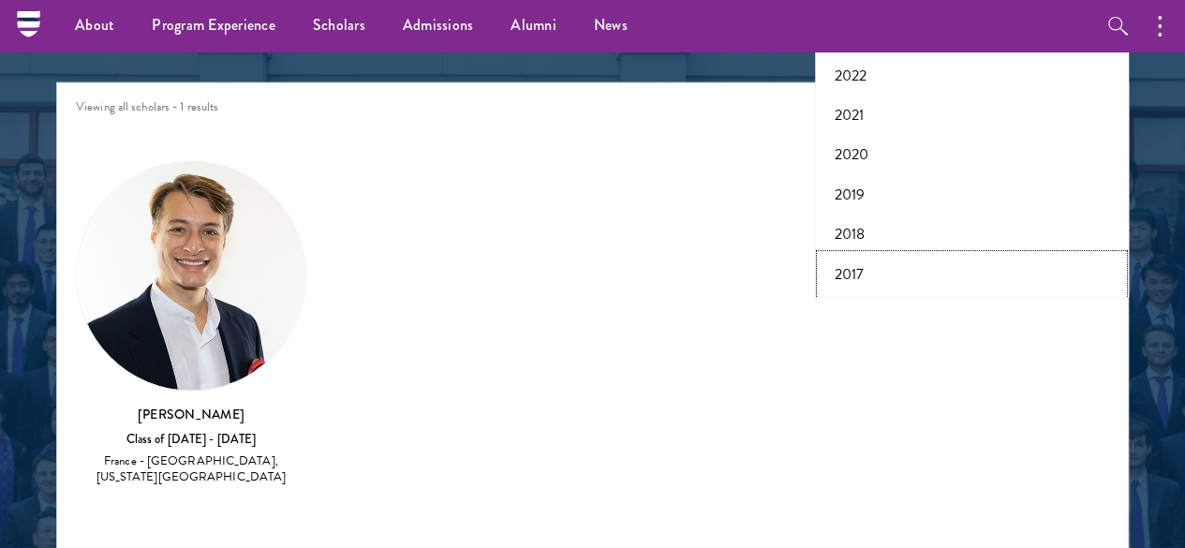
click at [863, 255] on button "2017" at bounding box center [971, 274] width 302 height 39
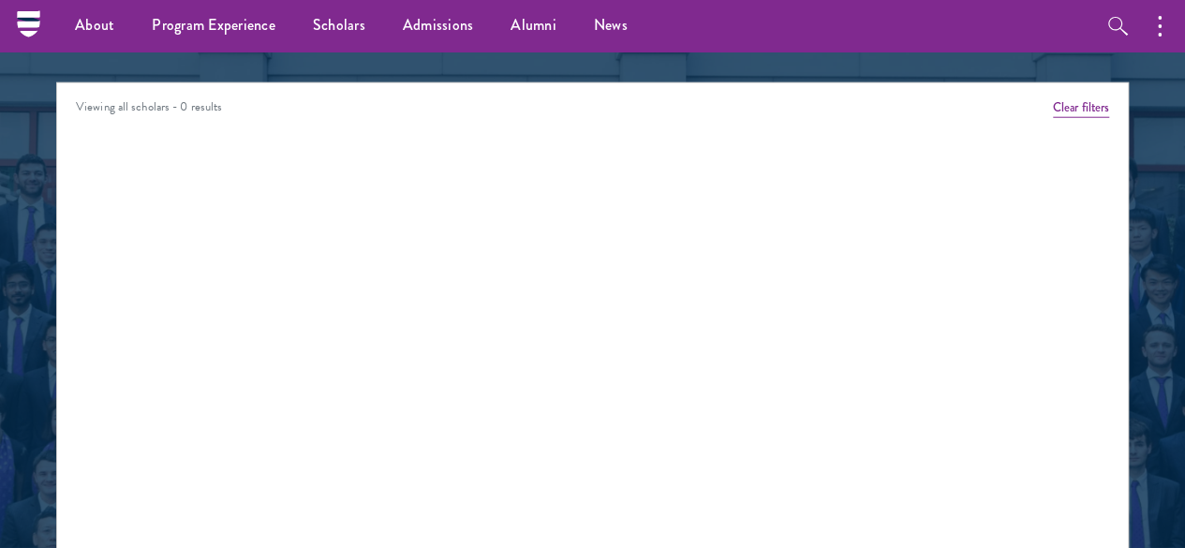
scroll to position [2197, 0]
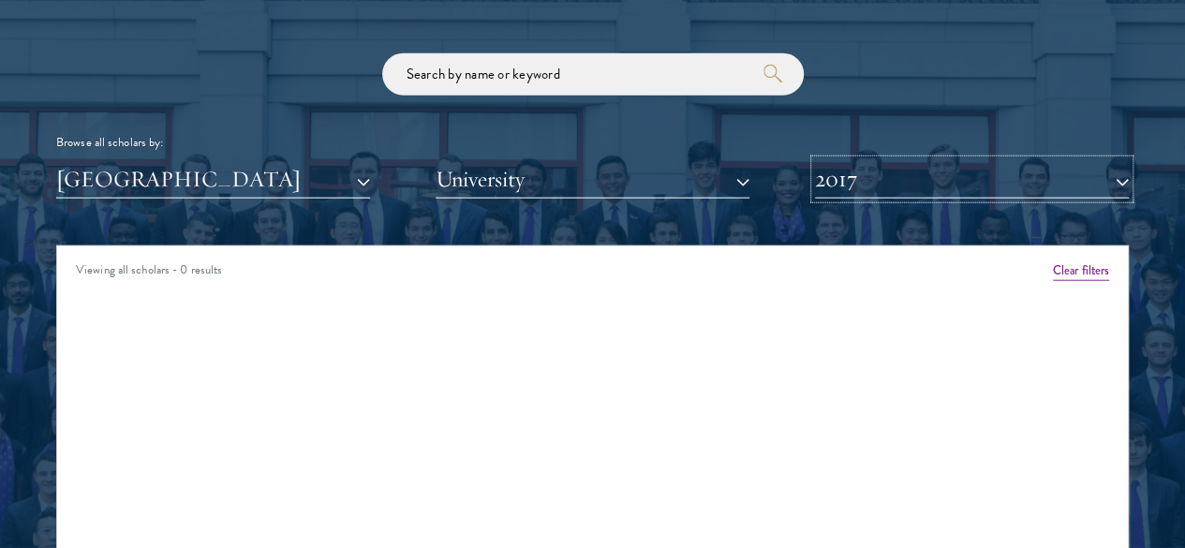
click at [904, 160] on button "2017" at bounding box center [972, 179] width 314 height 38
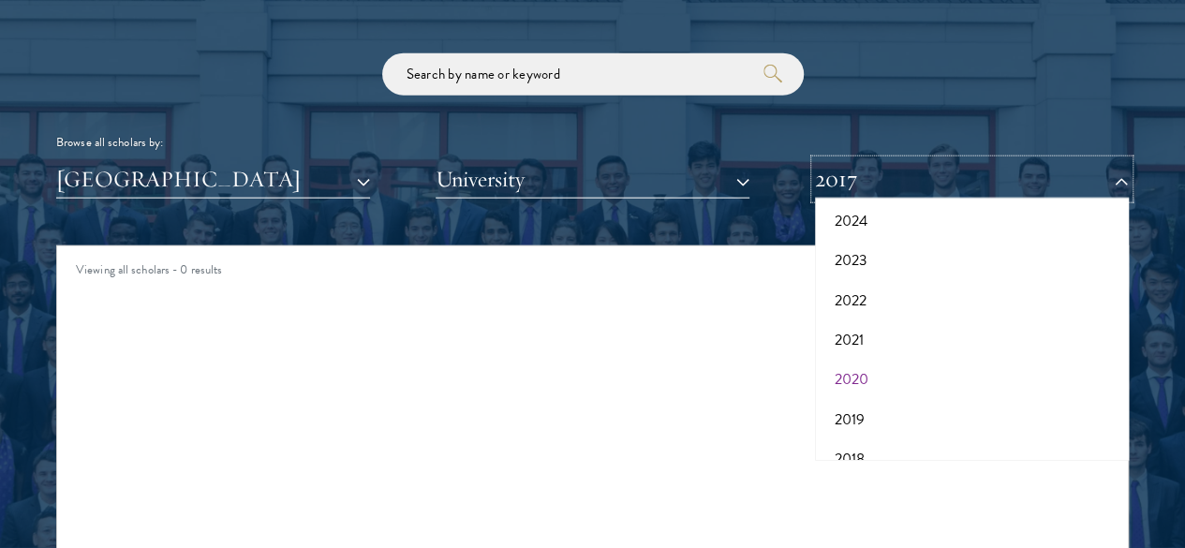
scroll to position [137, 0]
click at [868, 275] on button "2022" at bounding box center [971, 294] width 302 height 39
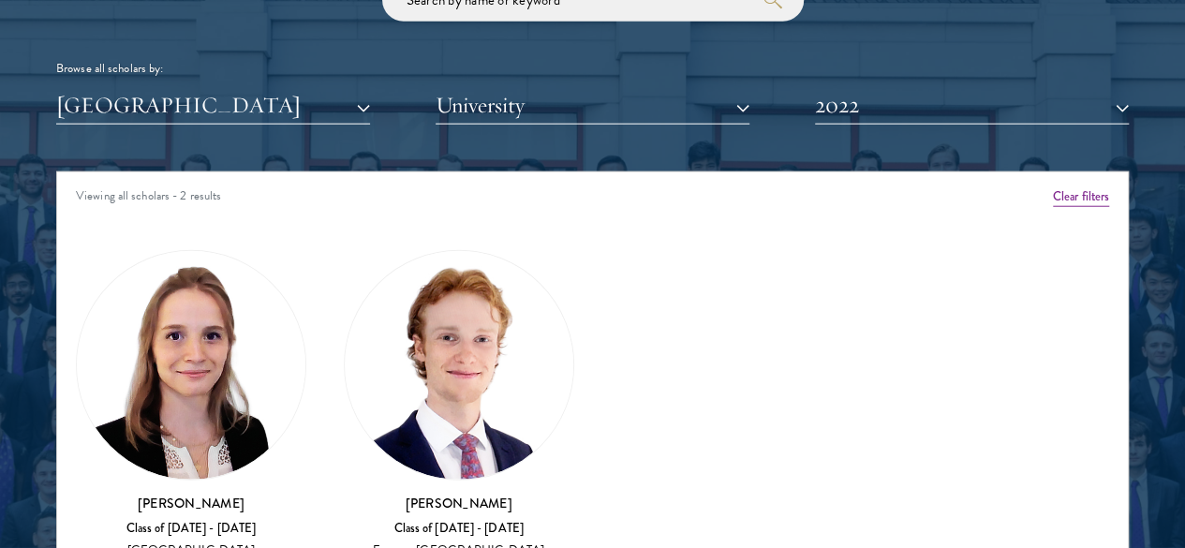
scroll to position [2272, 0]
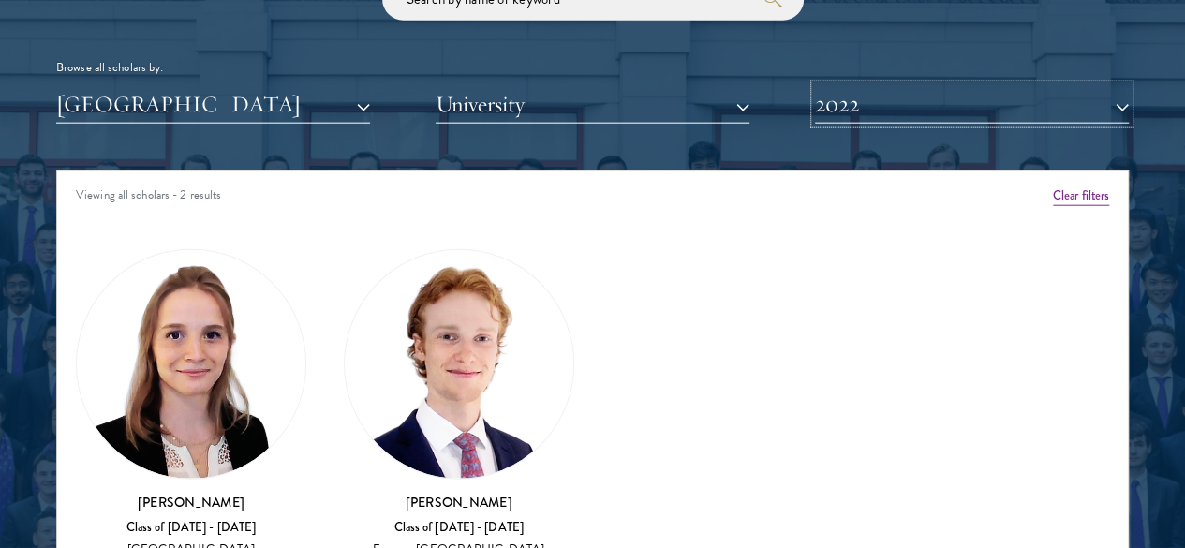
click at [875, 85] on button "2022" at bounding box center [972, 104] width 314 height 38
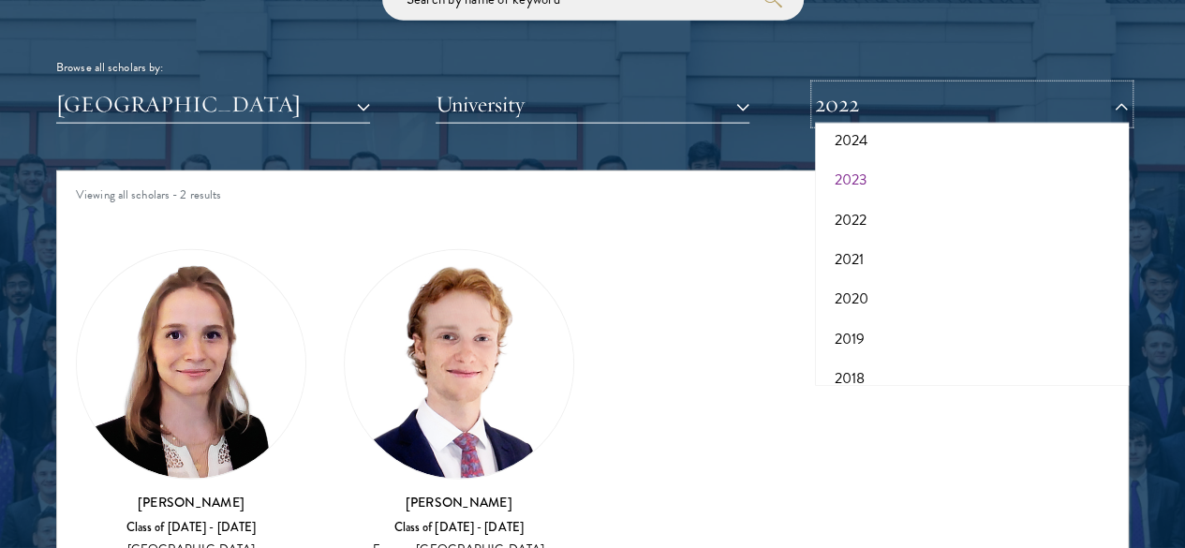
scroll to position [96, 0]
click at [845, 201] on button "2023" at bounding box center [971, 220] width 302 height 39
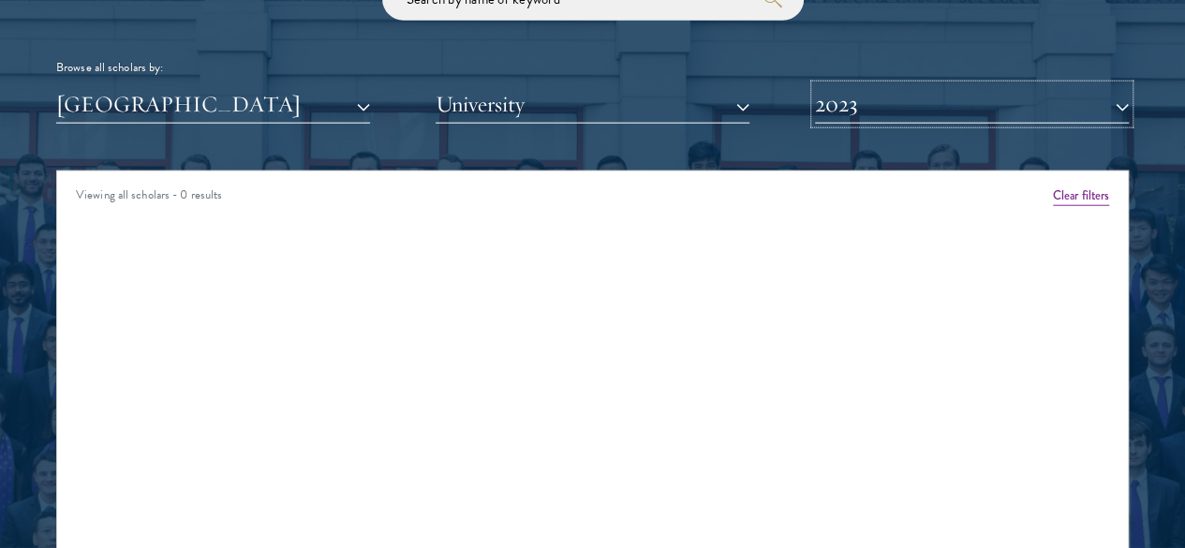
click at [923, 85] on button "2023" at bounding box center [972, 104] width 314 height 38
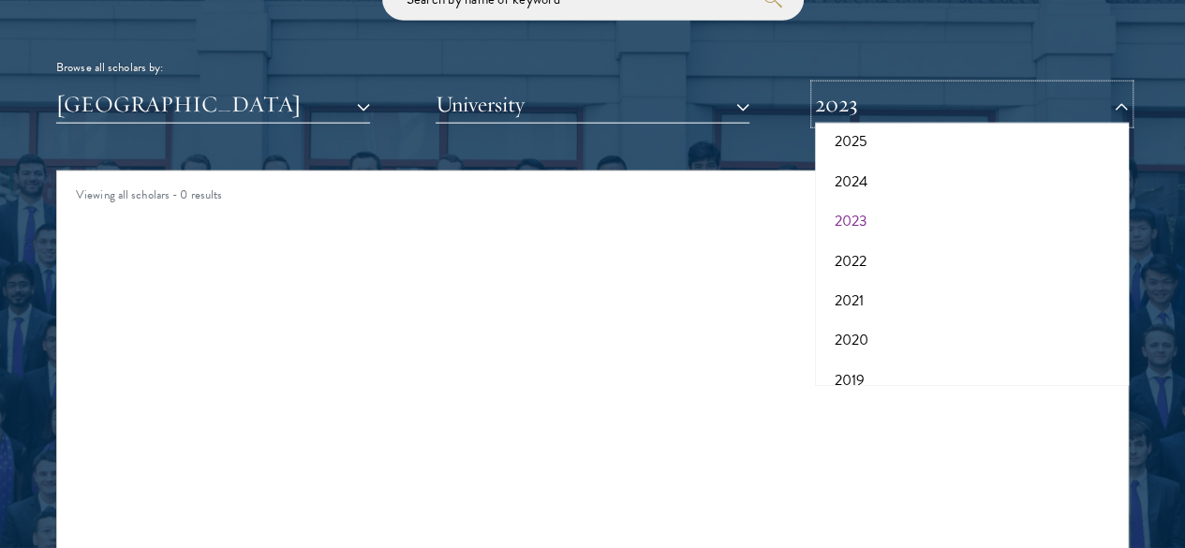
scroll to position [29, 0]
click at [851, 188] on button "2025" at bounding box center [971, 207] width 302 height 39
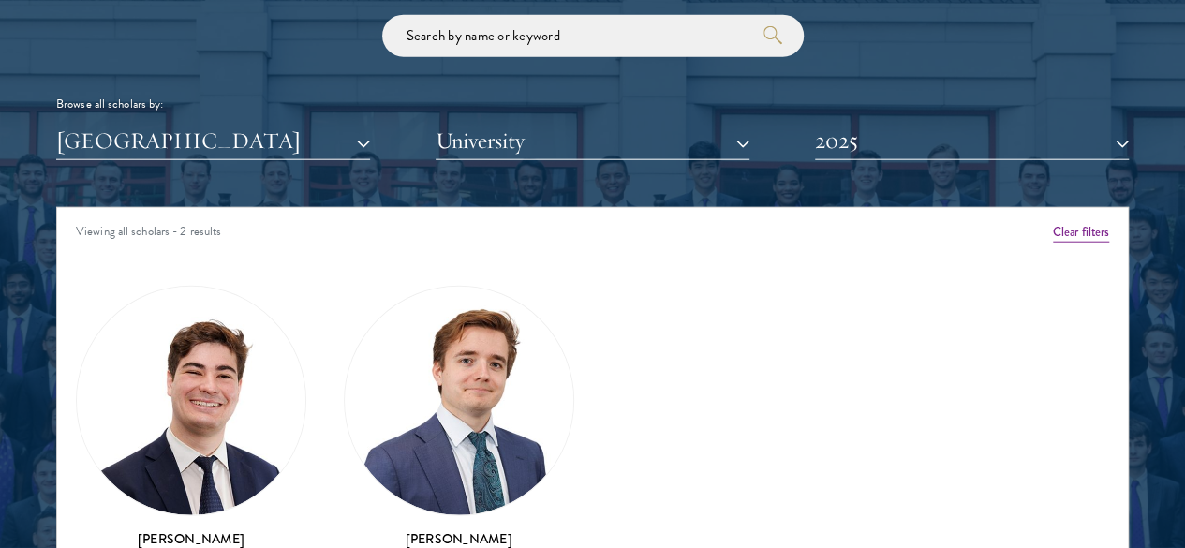
scroll to position [2236, 0]
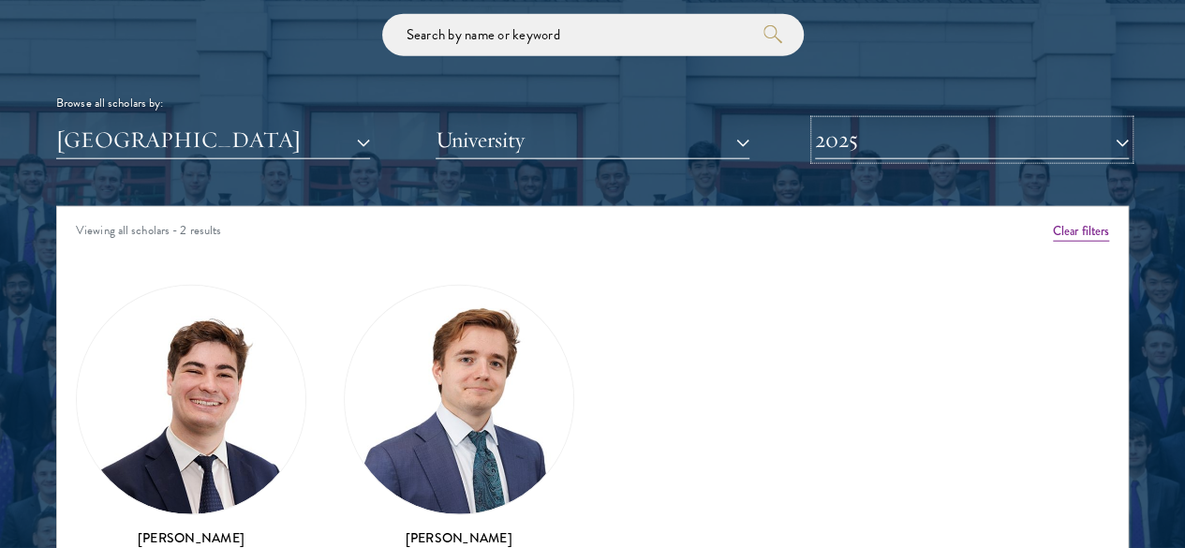
click at [855, 121] on button "2025" at bounding box center [972, 140] width 314 height 38
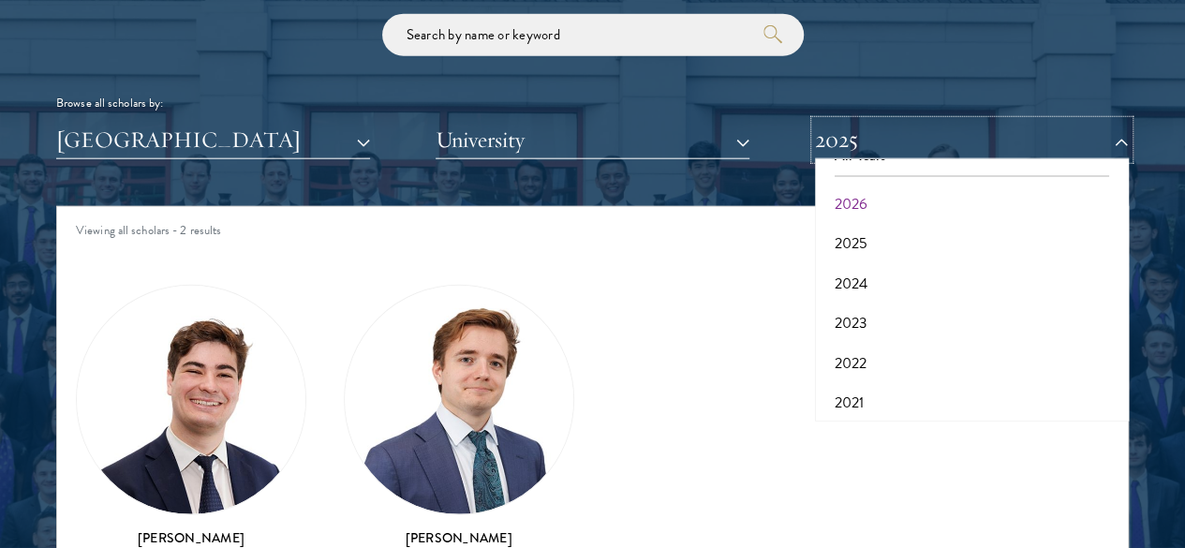
scroll to position [0, 0]
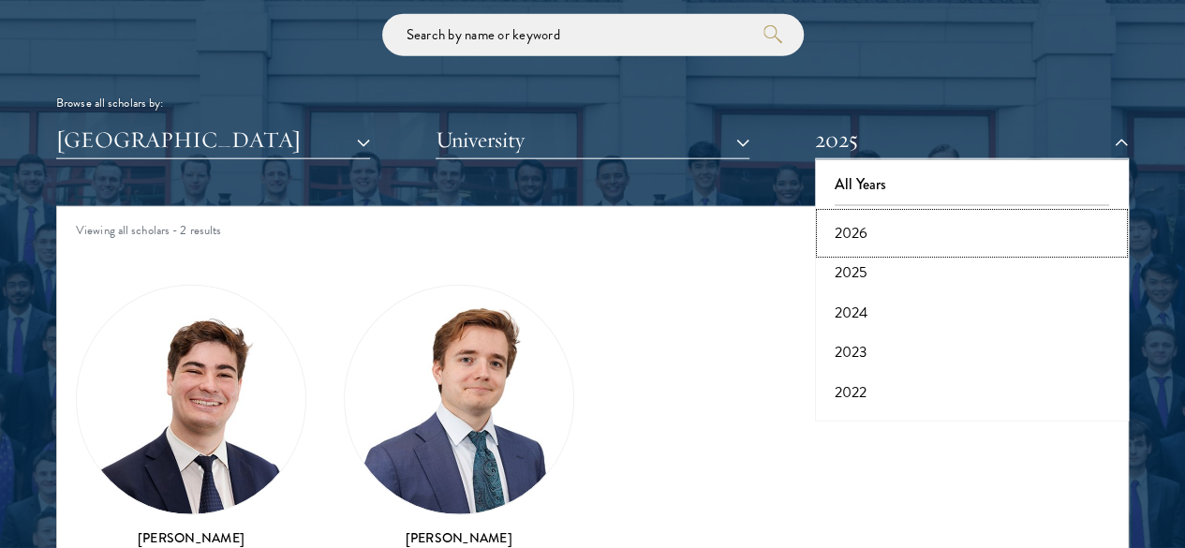
click at [855, 214] on button "2026" at bounding box center [971, 233] width 302 height 39
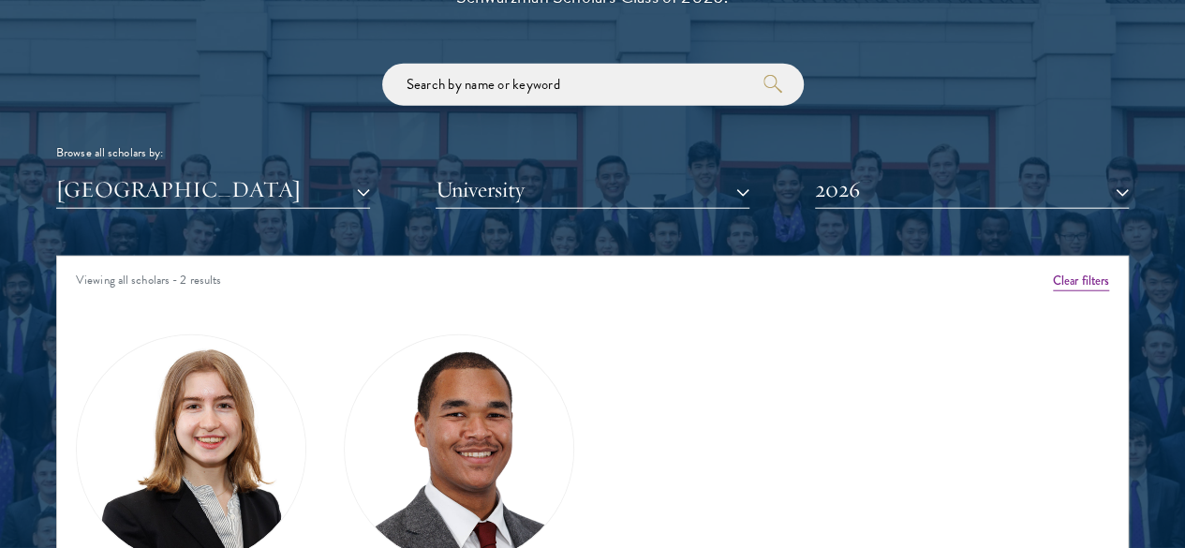
scroll to position [2272, 0]
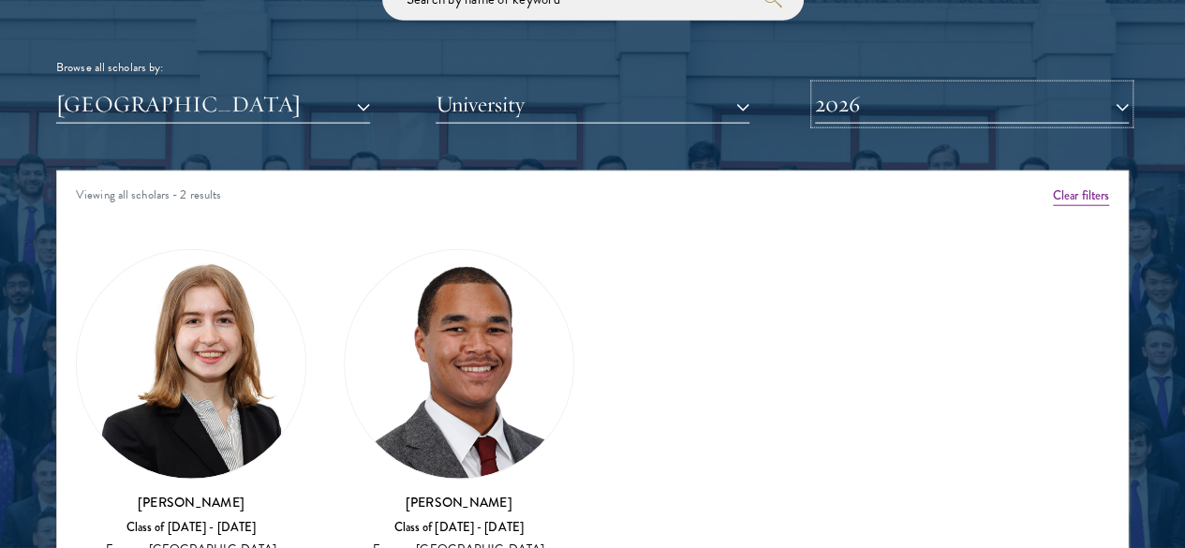
click at [913, 85] on button "2026" at bounding box center [972, 104] width 314 height 38
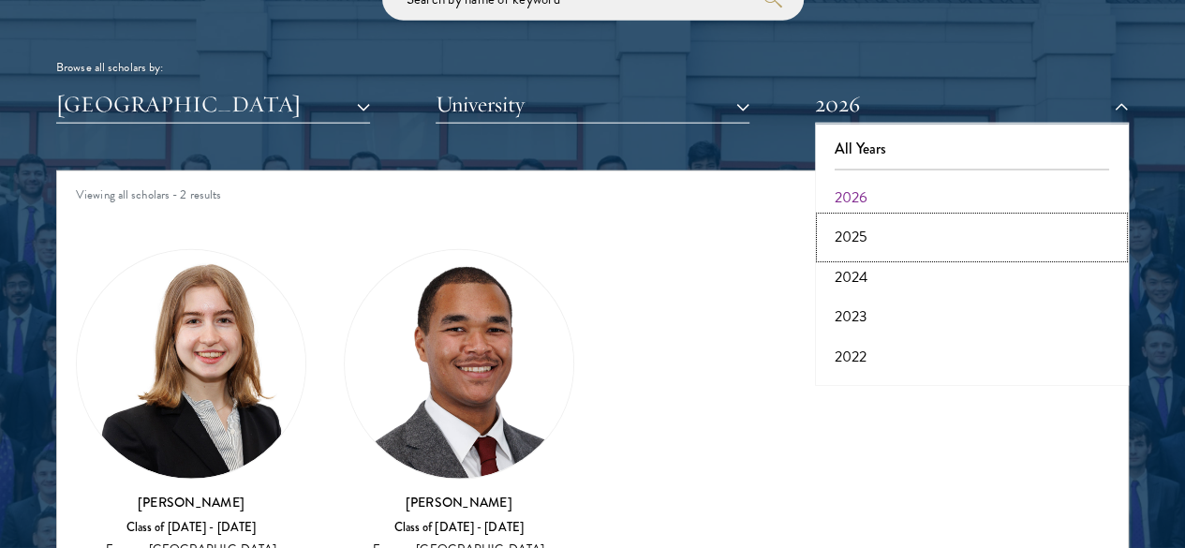
click at [846, 217] on button "2025" at bounding box center [971, 236] width 302 height 39
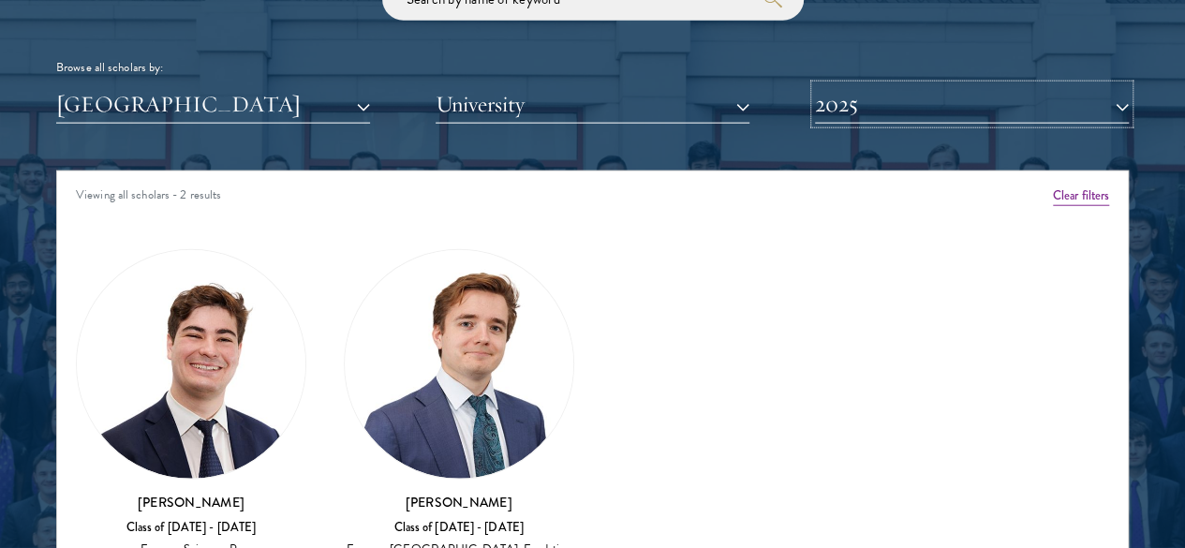
click at [890, 85] on button "2025" at bounding box center [972, 104] width 314 height 38
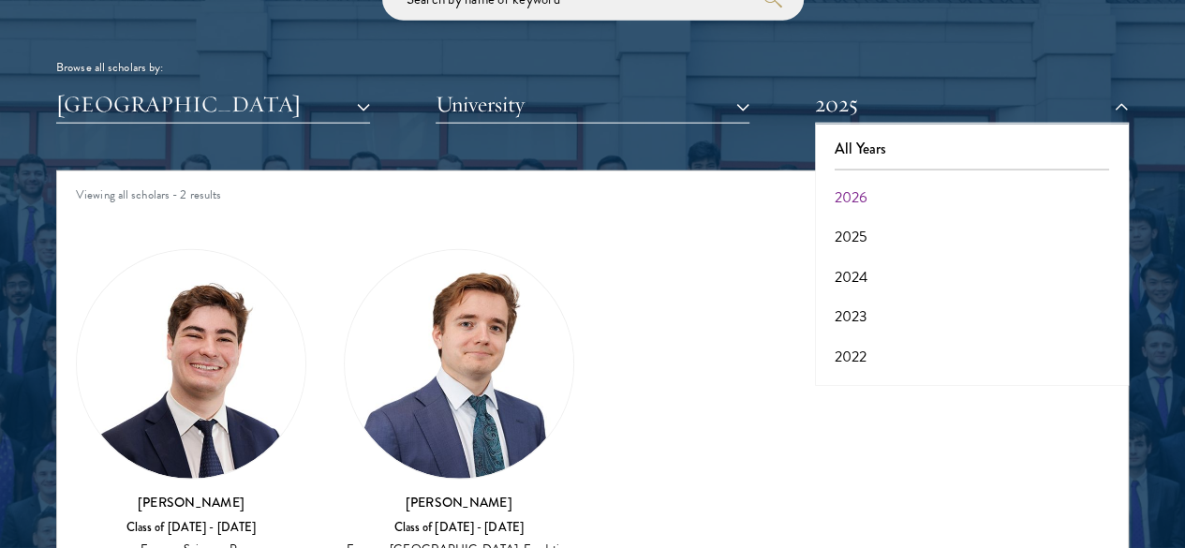
click at [683, 324] on div "Amber Class of [DATE] - [DATE] [GEOGRAPHIC_DATA] - [GEOGRAPHIC_DATA] View Bio C…" at bounding box center [592, 430] width 1070 height 413
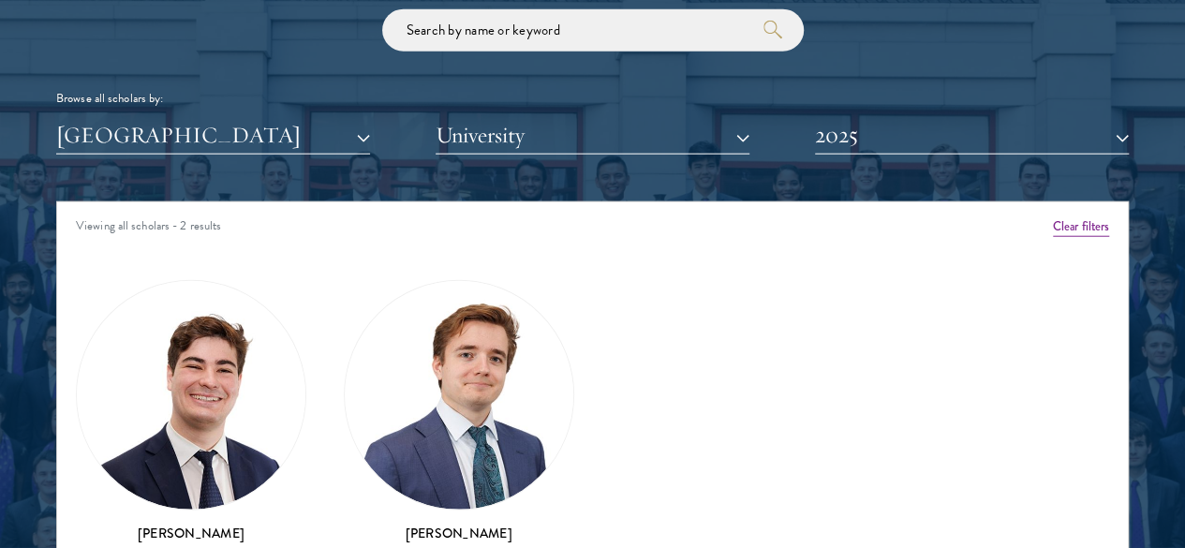
scroll to position [2244, 0]
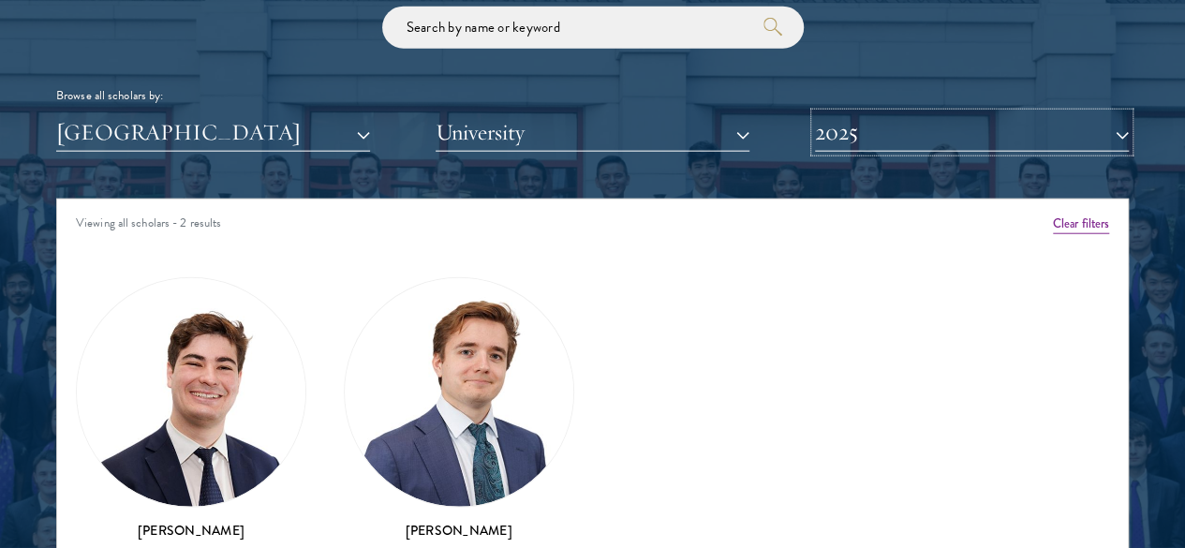
click at [856, 113] on button "2025" at bounding box center [972, 132] width 314 height 38
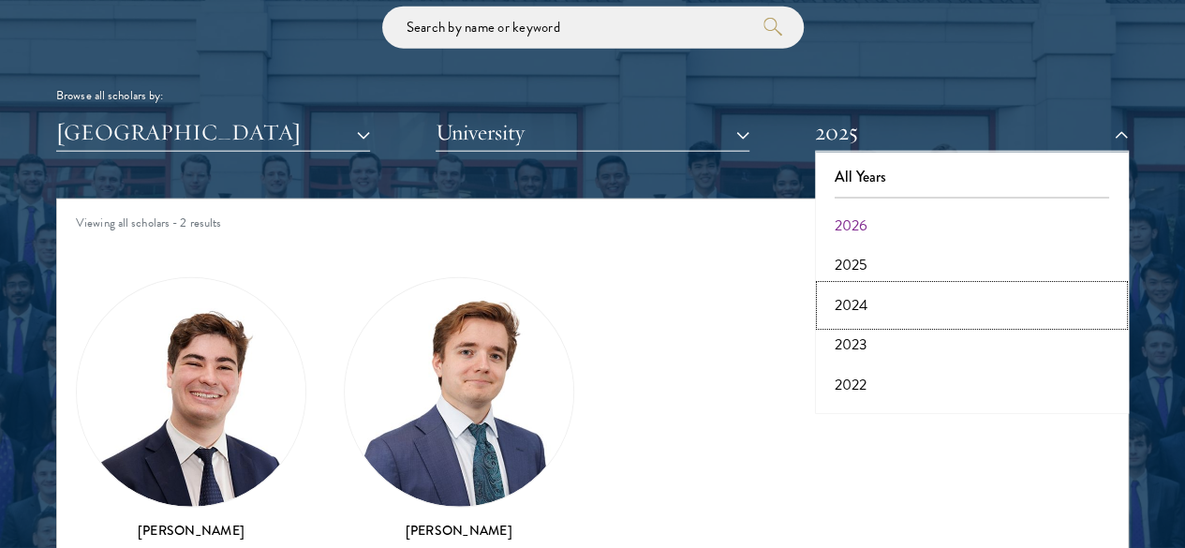
click at [839, 286] on button "2024" at bounding box center [971, 305] width 302 height 39
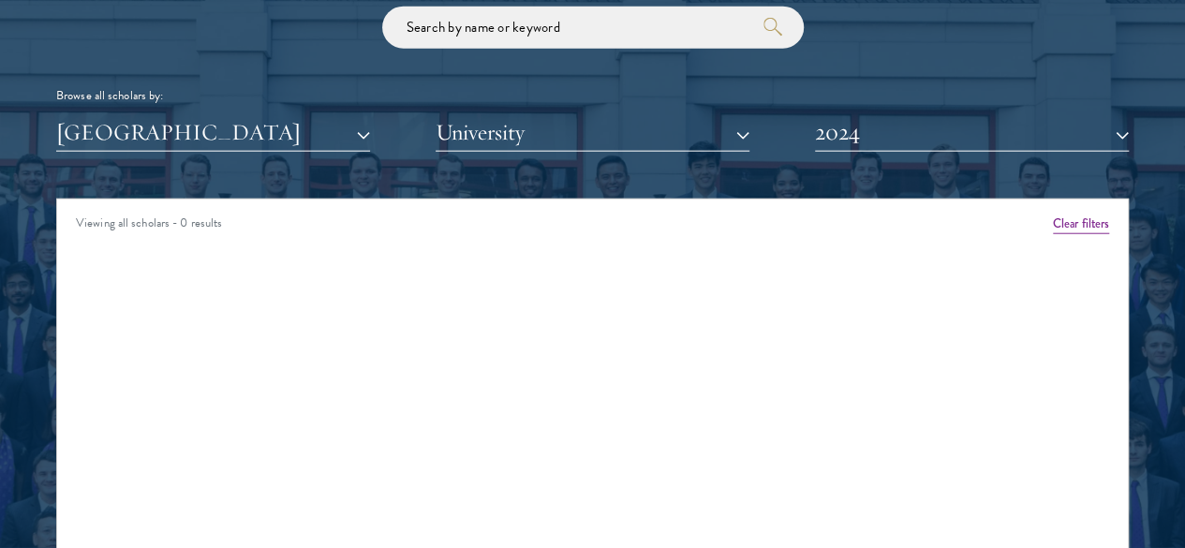
scroll to position [2326, 0]
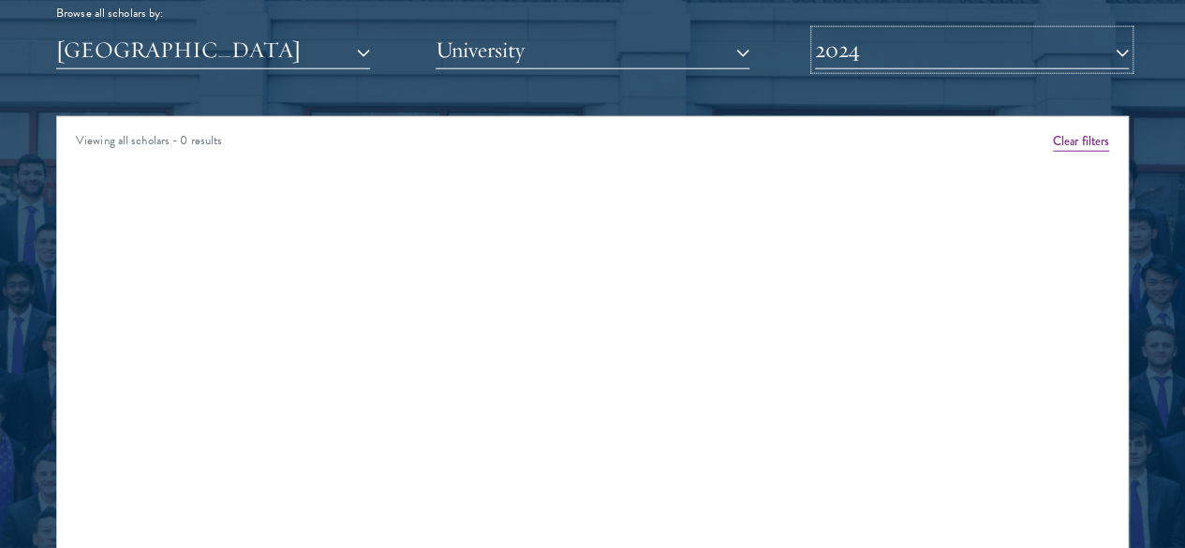
click at [842, 31] on button "2024" at bounding box center [972, 50] width 314 height 38
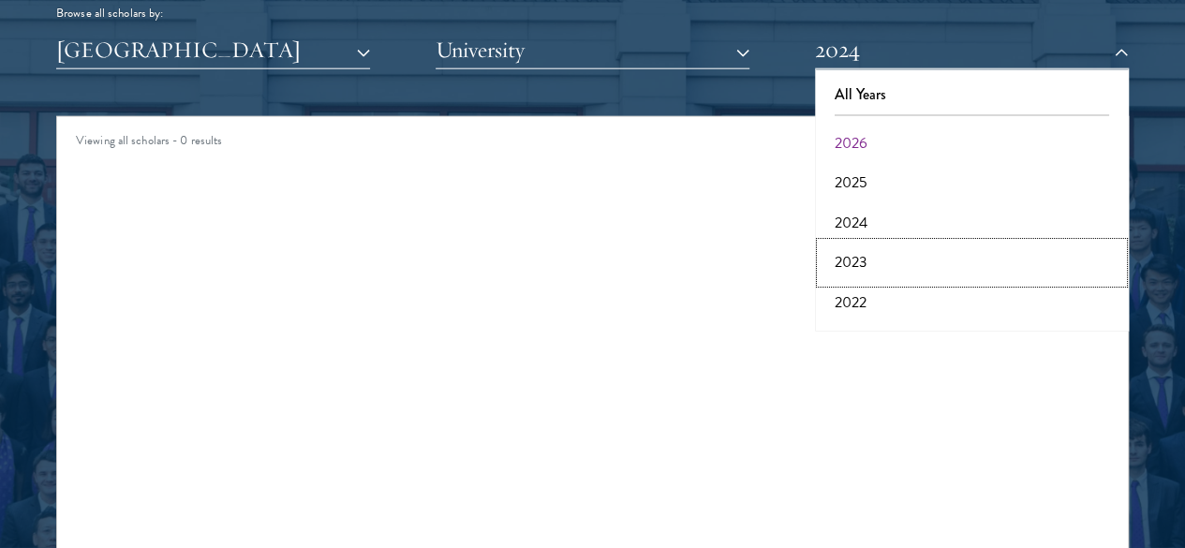
click at [847, 243] on button "2023" at bounding box center [971, 262] width 302 height 39
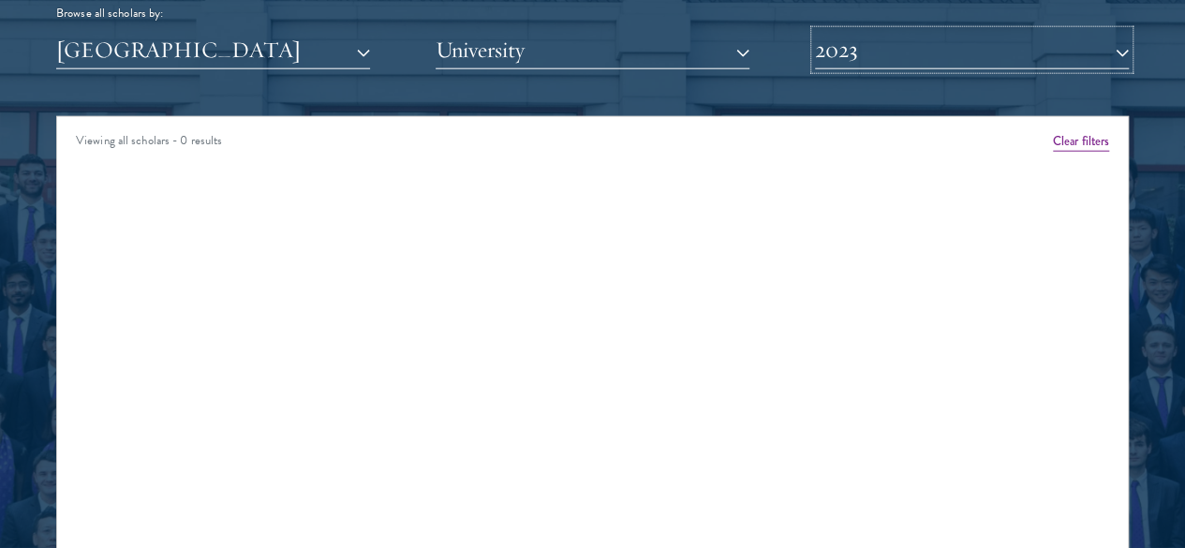
click at [890, 31] on button "2023" at bounding box center [972, 50] width 314 height 38
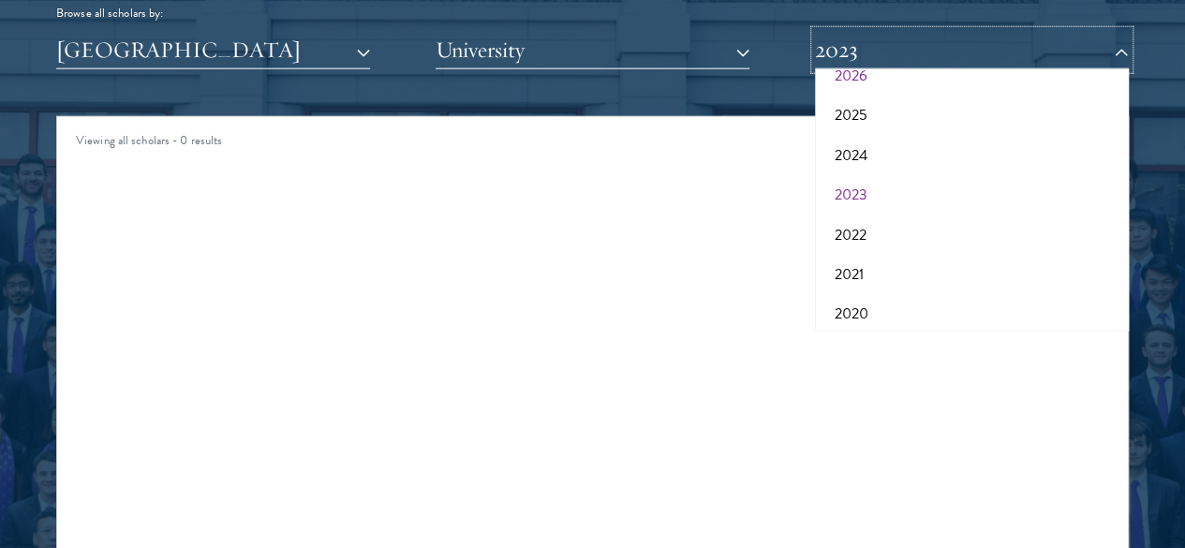
scroll to position [68, 0]
click at [877, 214] on button "2022" at bounding box center [971, 233] width 302 height 39
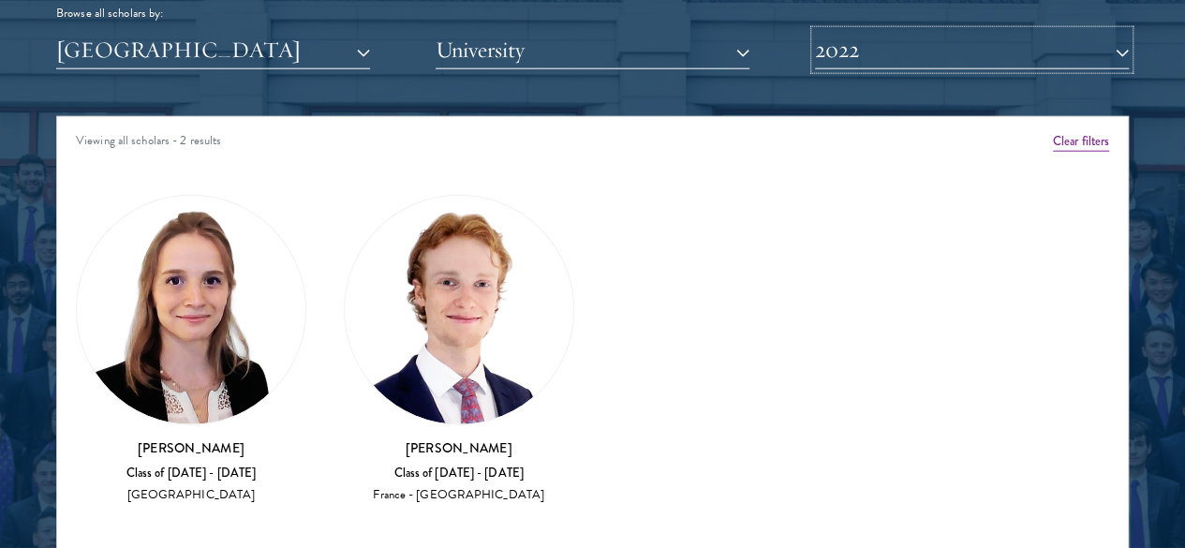
click at [905, 31] on button "2022" at bounding box center [972, 50] width 314 height 38
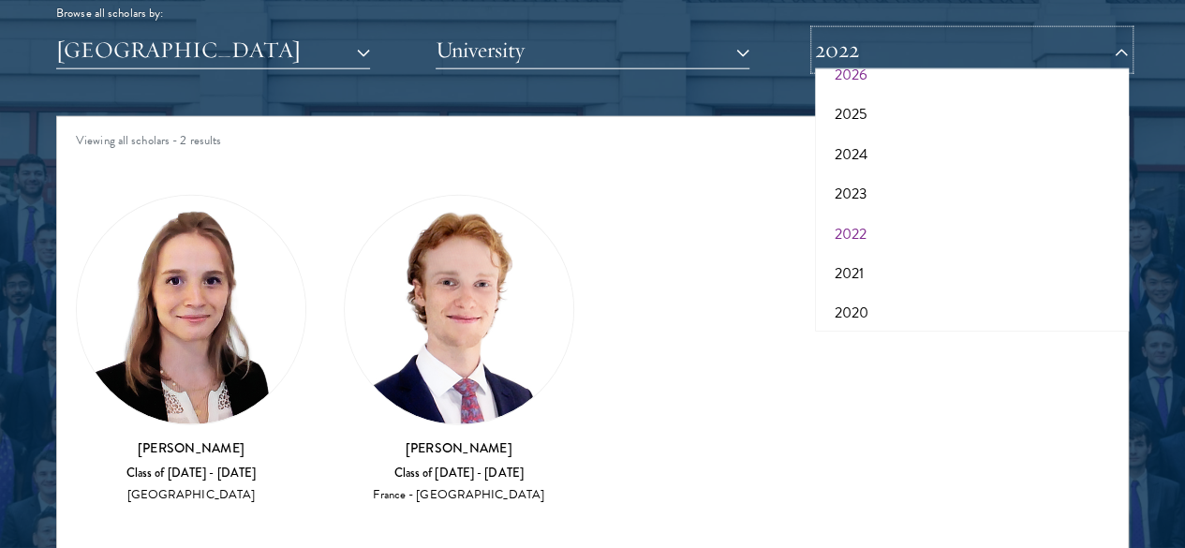
scroll to position [95, 0]
click at [862, 228] on button "2021" at bounding box center [971, 247] width 302 height 39
